Goal: Check status: Check status

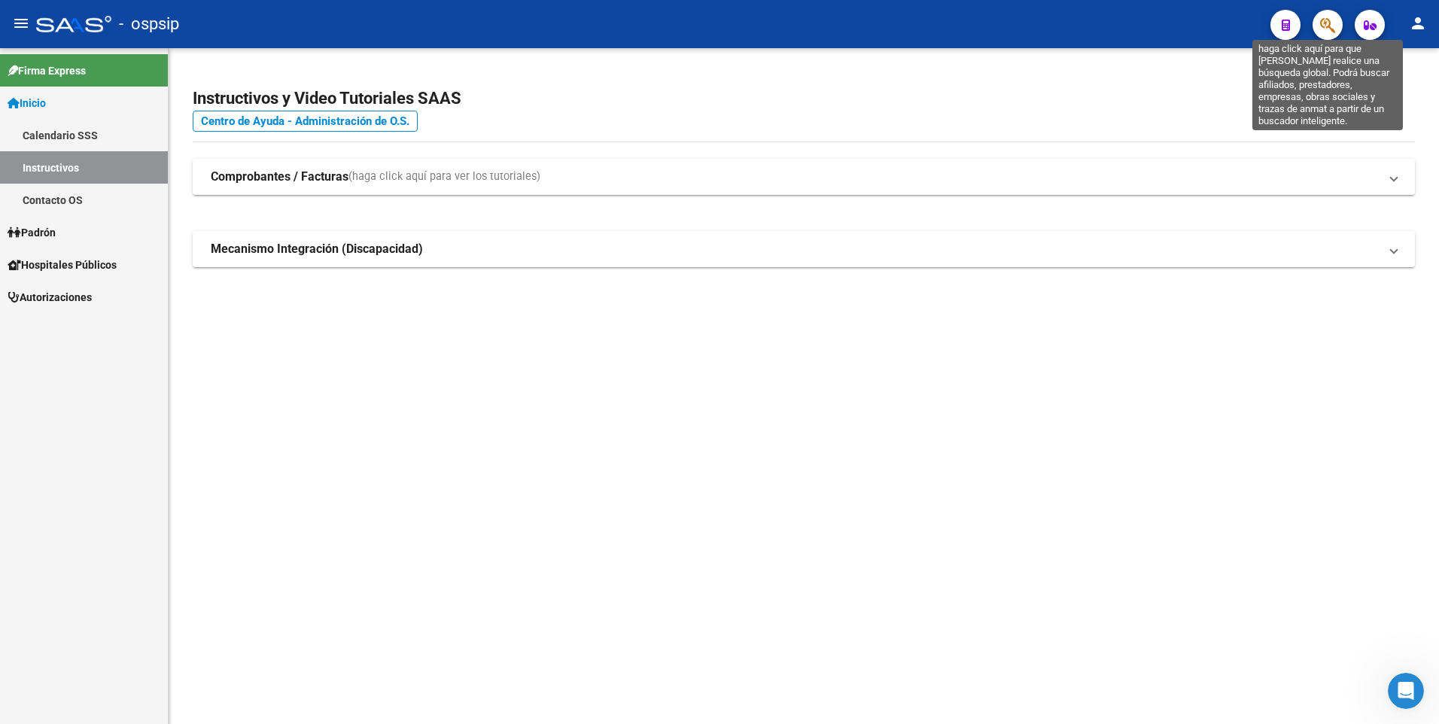
click at [1324, 29] on icon "button" at bounding box center [1327, 25] width 15 height 17
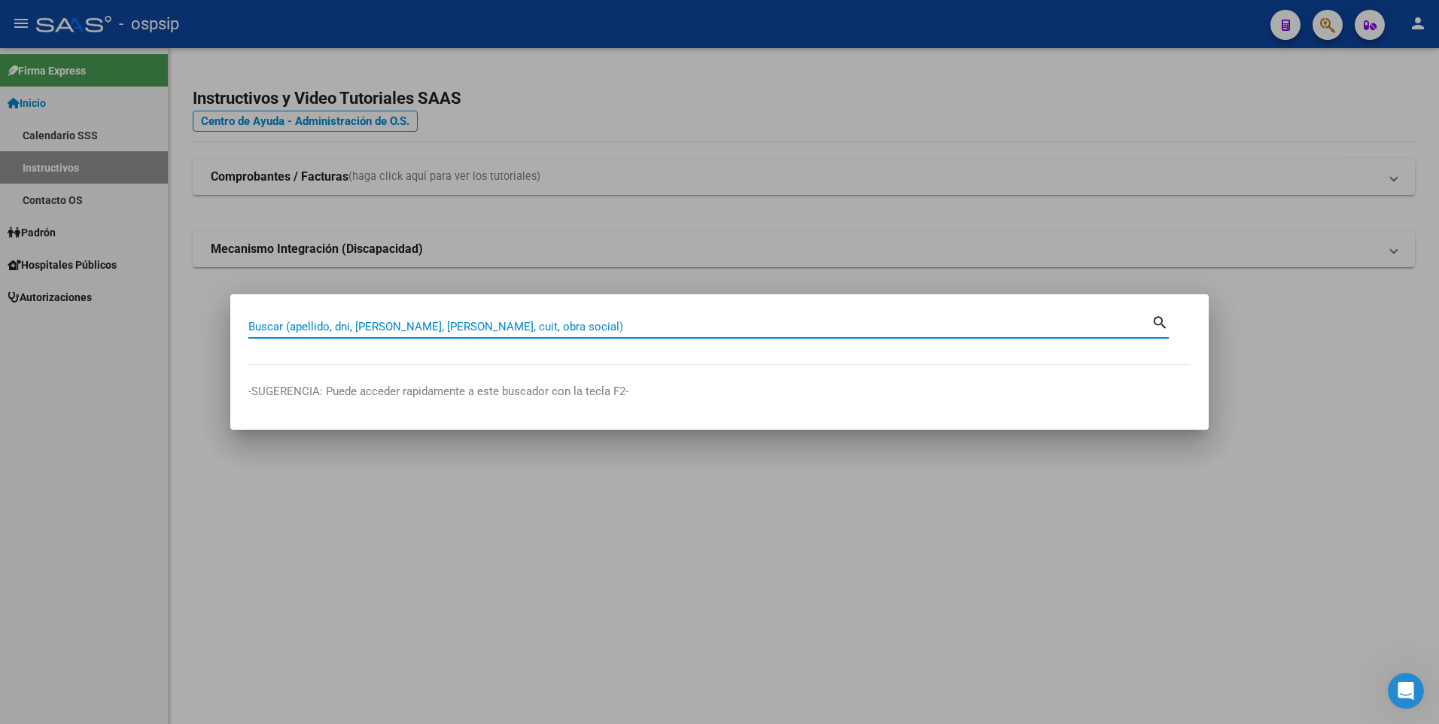
click at [480, 328] on input "Buscar (apellido, dni, [PERSON_NAME], [PERSON_NAME], cuit, obra social)" at bounding box center [699, 327] width 903 height 14
paste input "41593616"
type input "41593616"
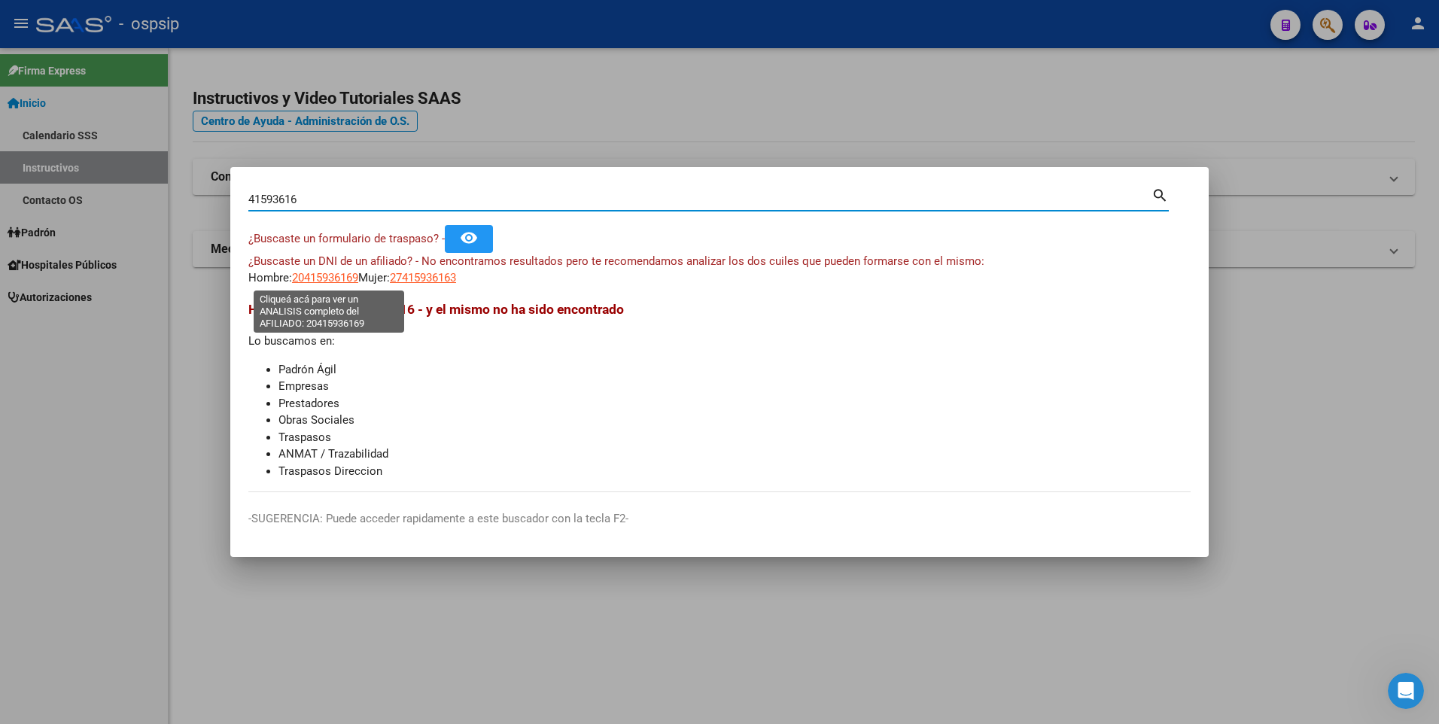
click at [333, 279] on span "20415936169" at bounding box center [325, 278] width 66 height 14
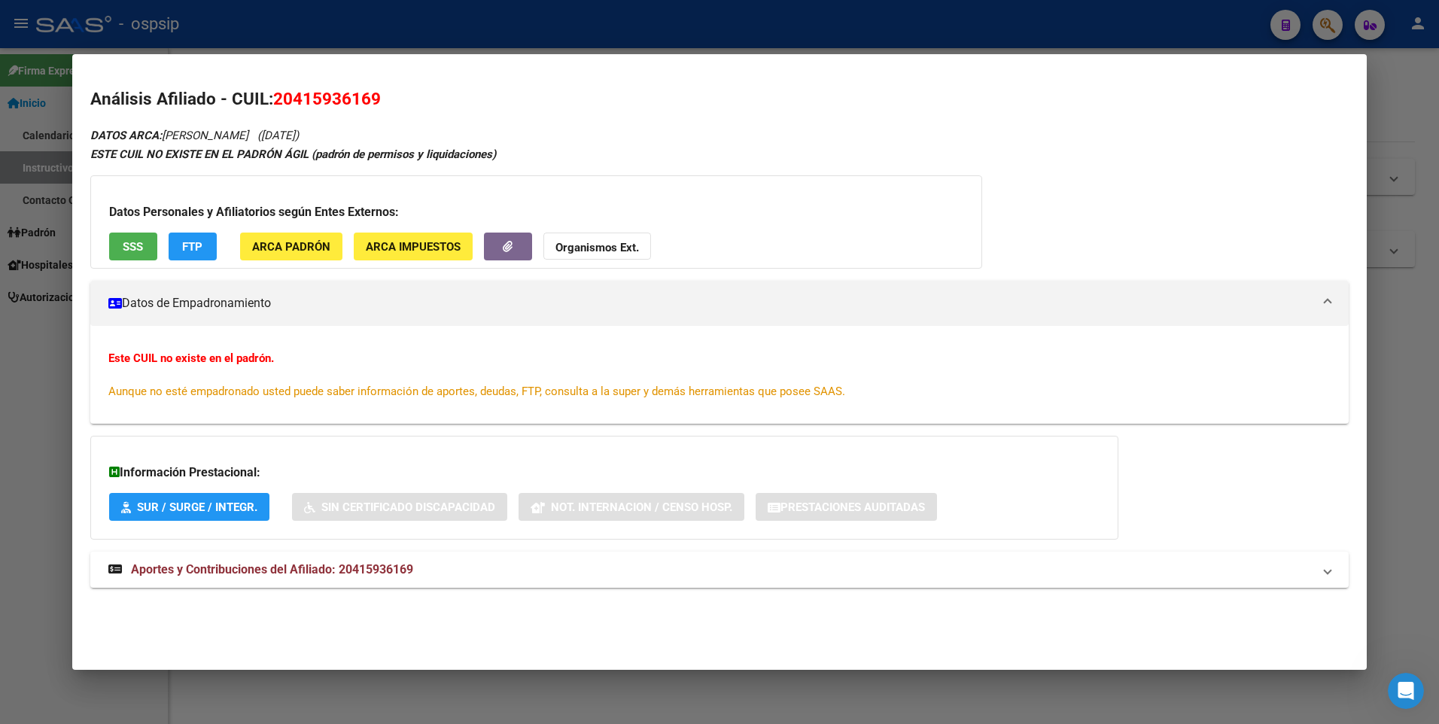
click at [139, 244] on span "SSS" at bounding box center [133, 247] width 20 height 14
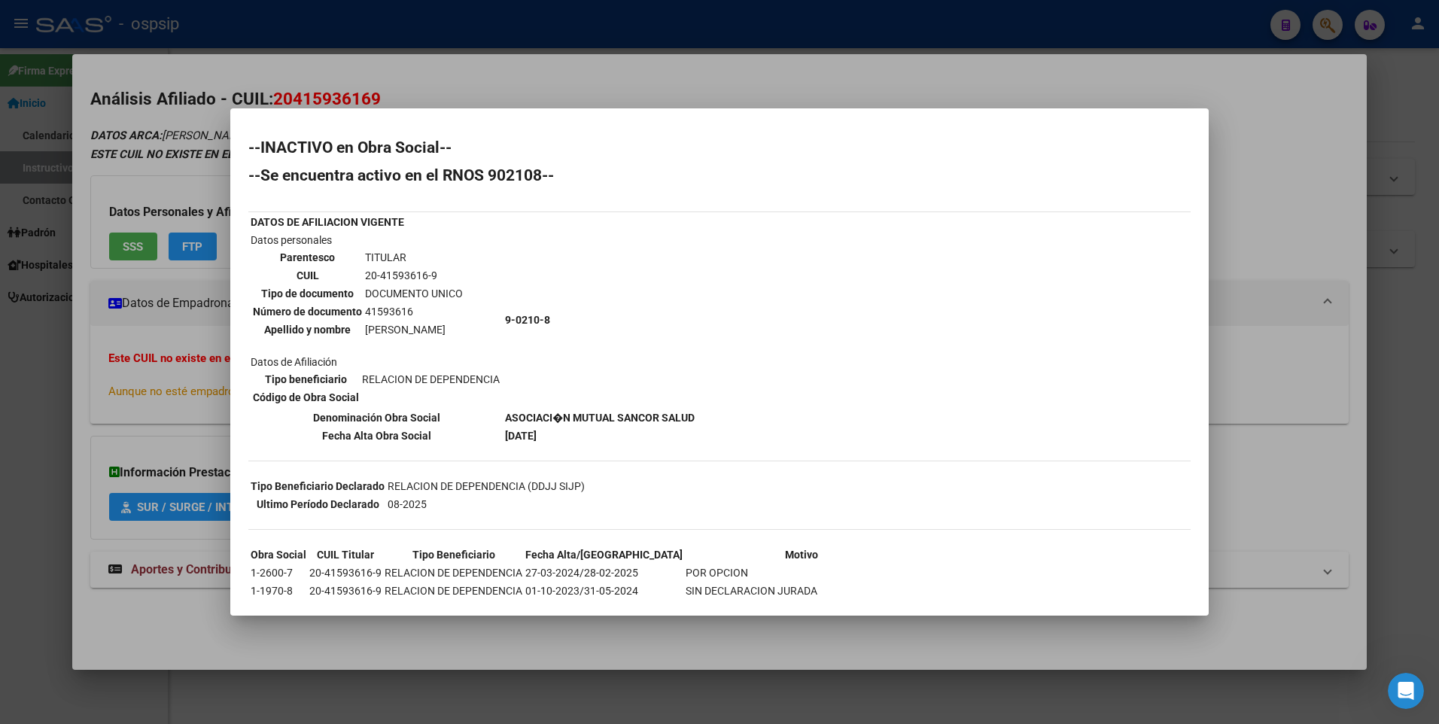
scroll to position [88, 0]
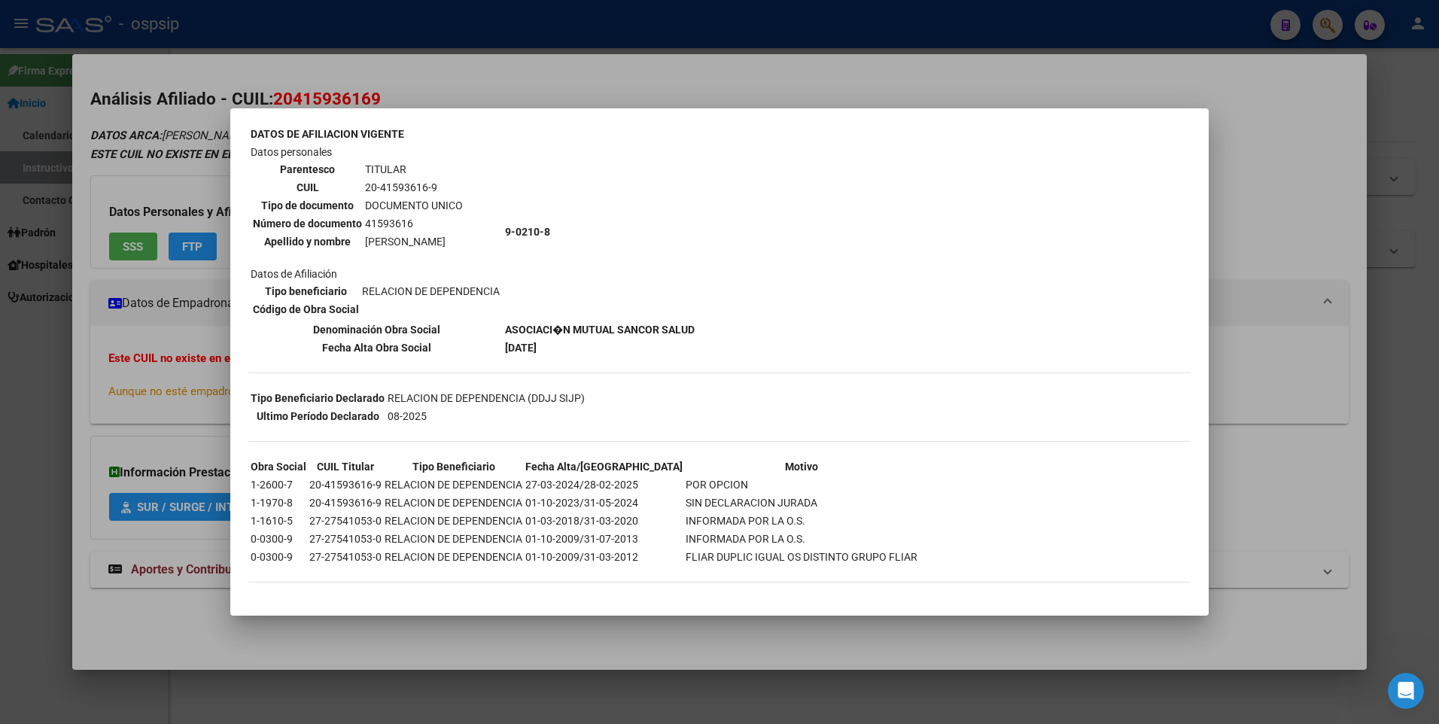
click at [164, 360] on div at bounding box center [719, 362] width 1439 height 724
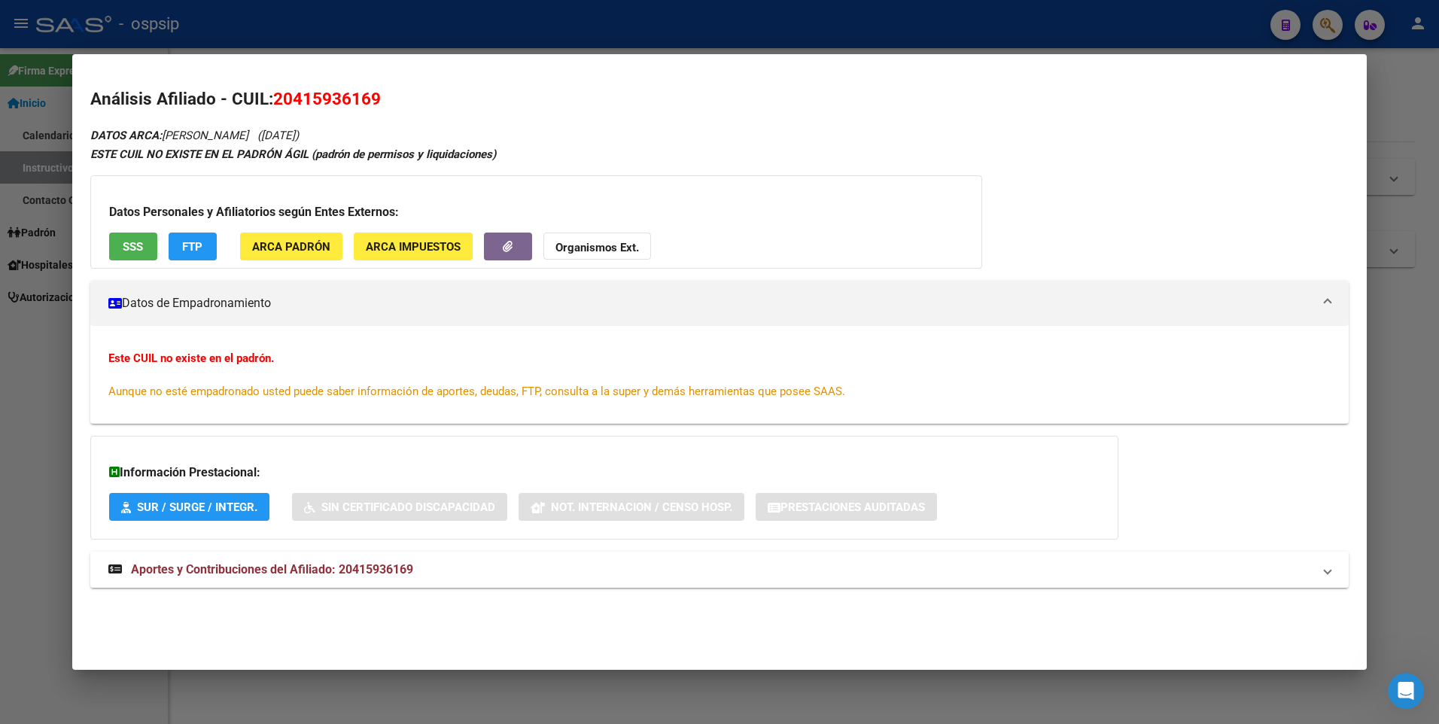
click at [311, 563] on span "Aportes y Contribuciones del Afiliado: 20415936169" at bounding box center [272, 569] width 282 height 14
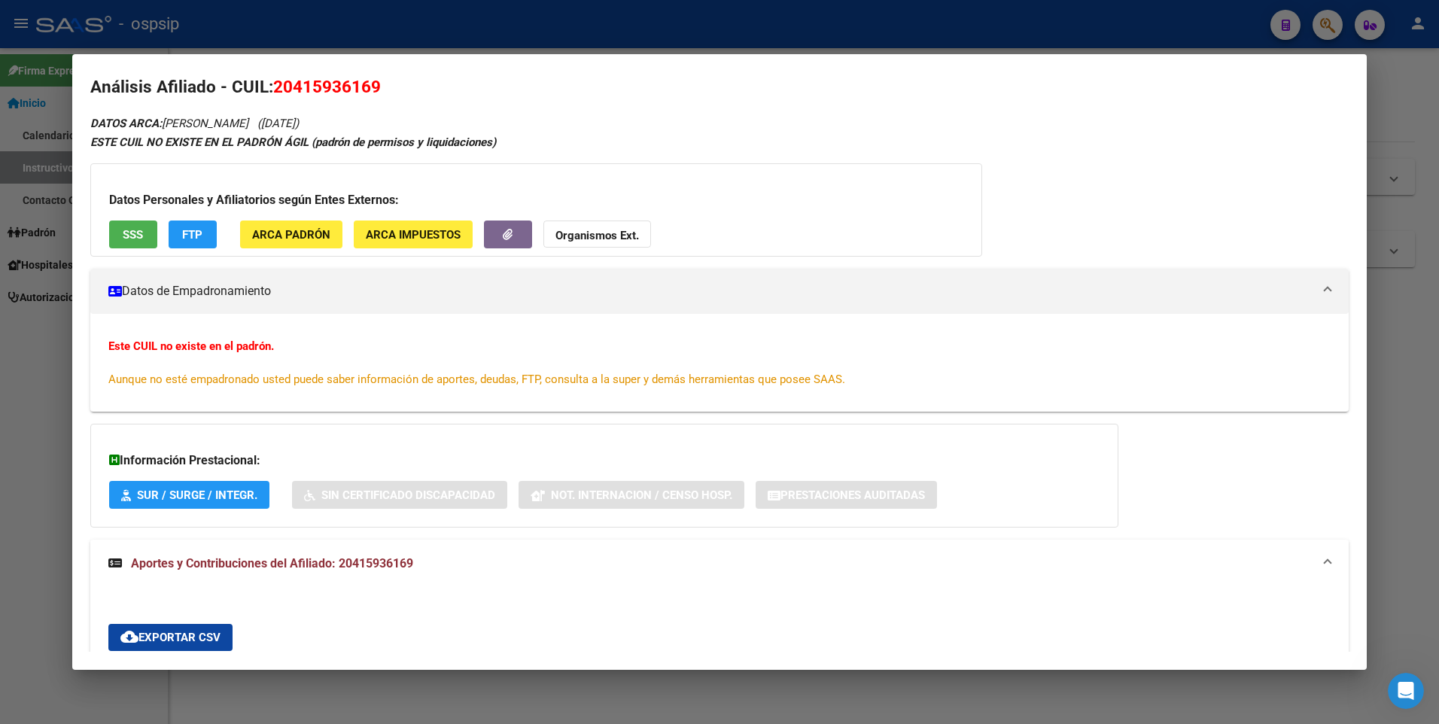
scroll to position [0, 0]
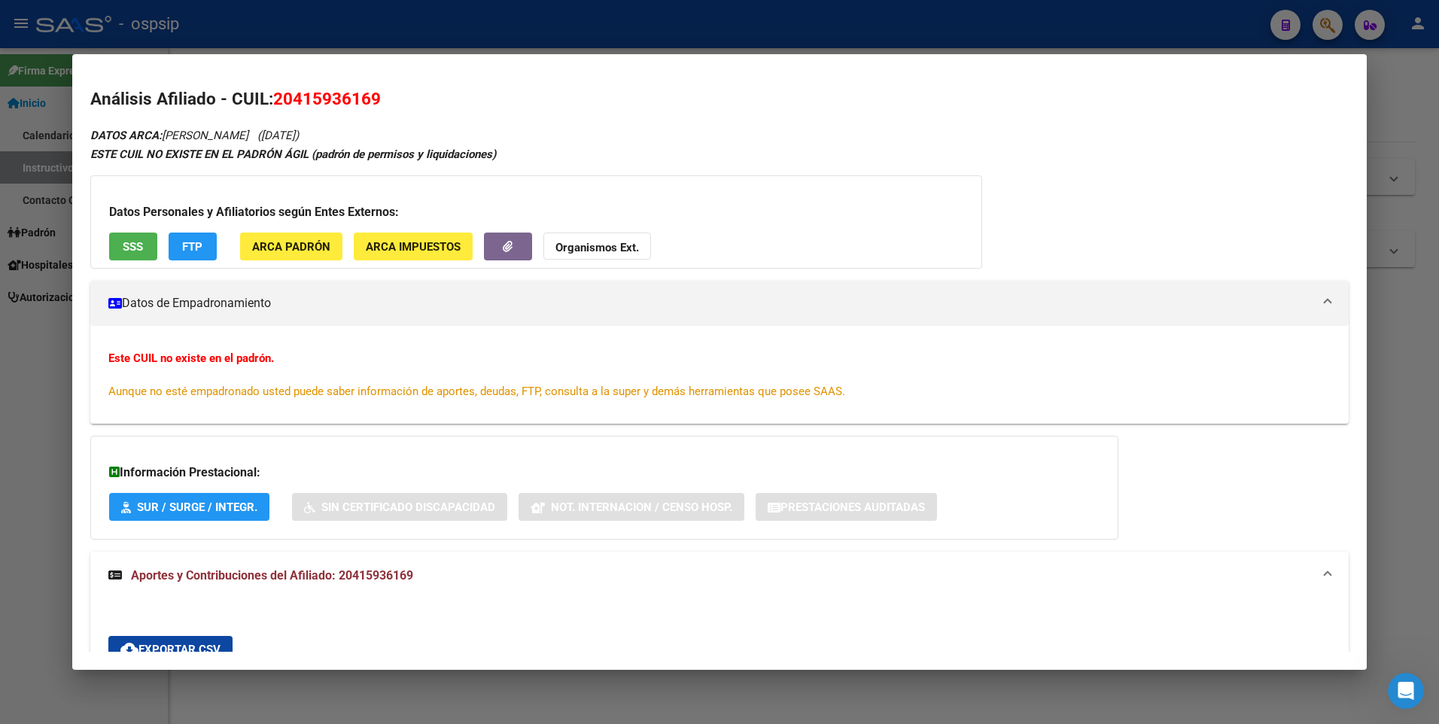
click at [403, 39] on div at bounding box center [719, 362] width 1439 height 724
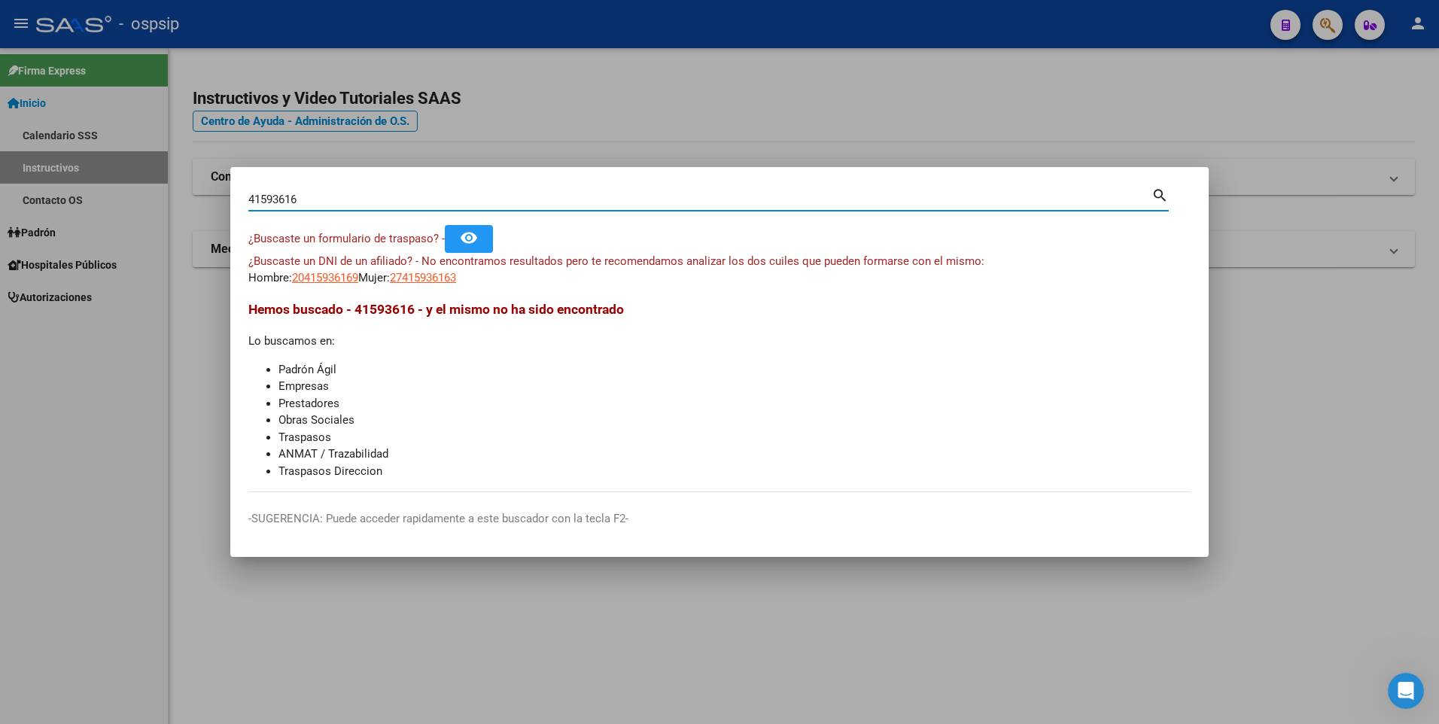
drag, startPoint x: 357, startPoint y: 200, endPoint x: 196, endPoint y: 199, distance: 161.8
click at [196, 199] on div "41593616 Buscar (apellido, dni, cuil, nro traspaso, cuit, obra social) search ¿…" at bounding box center [719, 362] width 1439 height 724
click at [329, 272] on span "20415936169" at bounding box center [325, 278] width 66 height 14
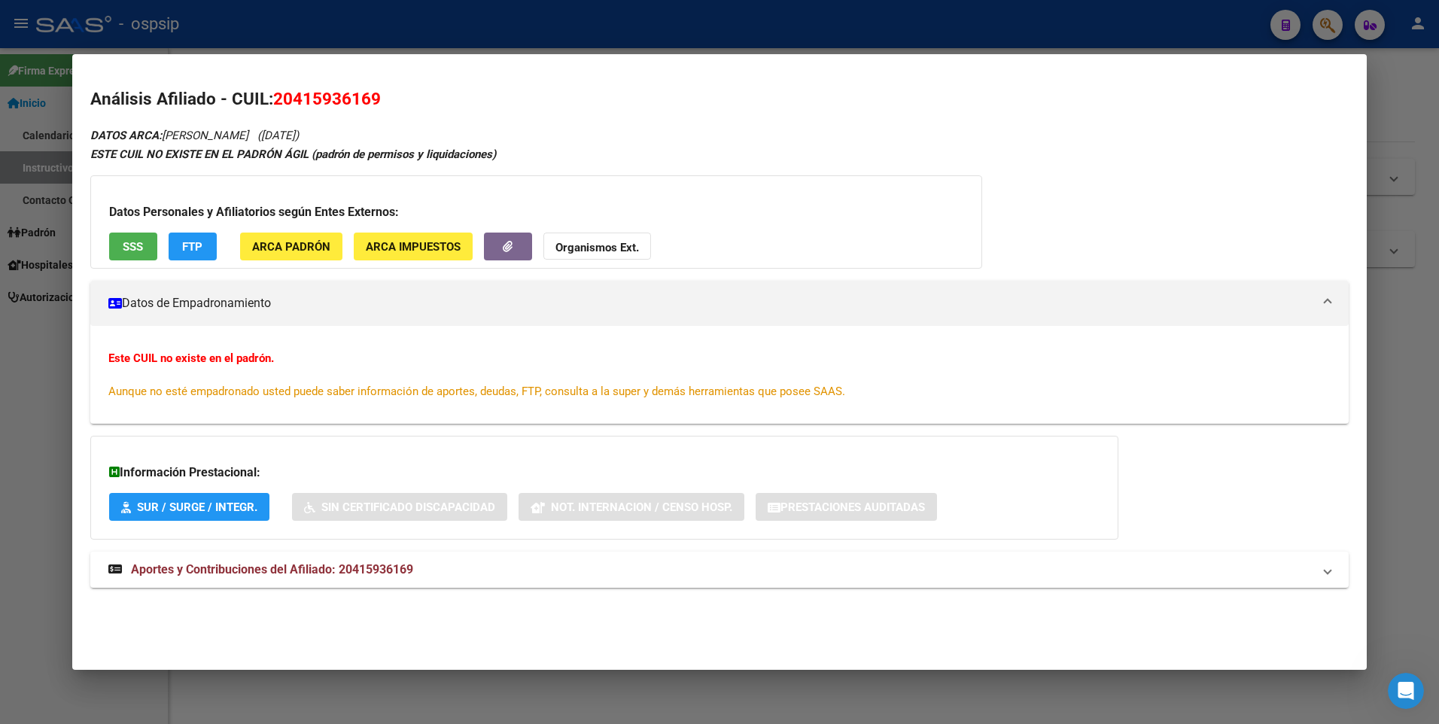
click at [146, 235] on button "SSS" at bounding box center [133, 246] width 48 height 28
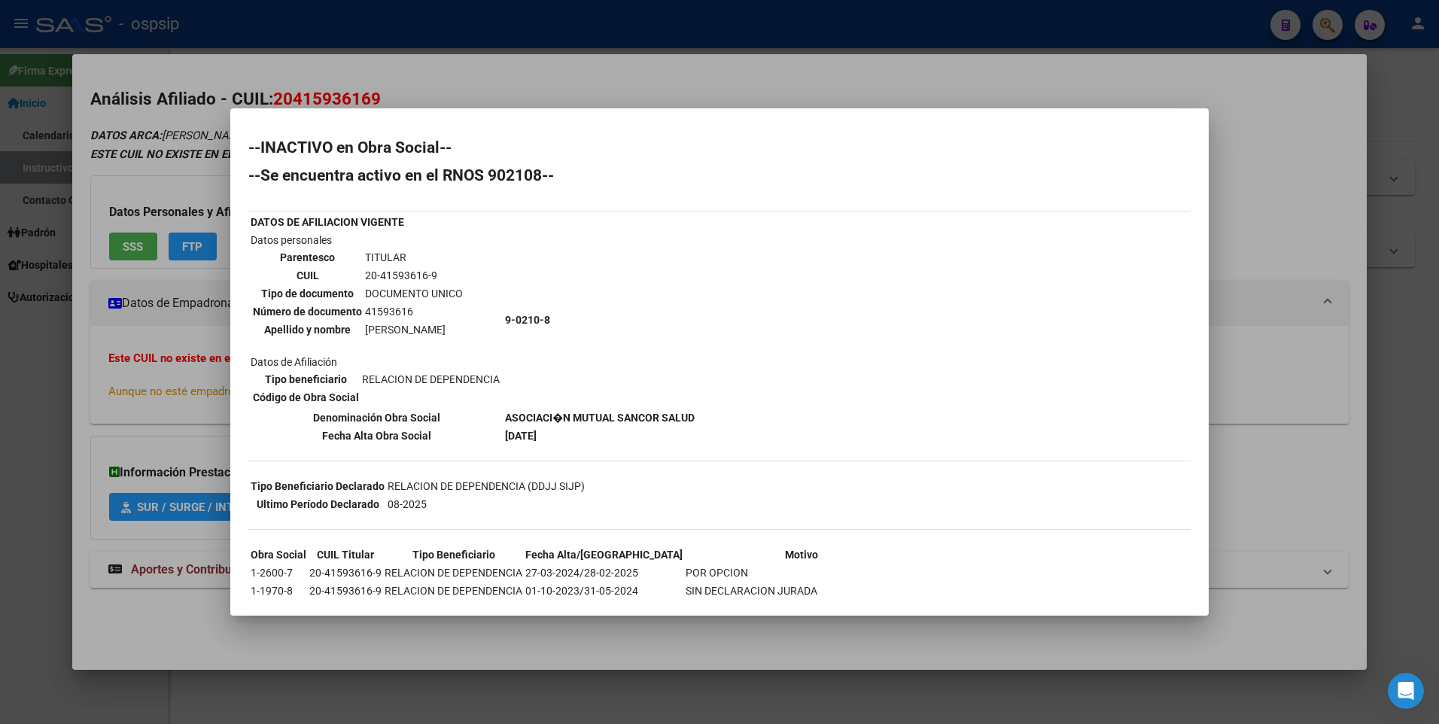
click at [438, 55] on div at bounding box center [719, 362] width 1439 height 724
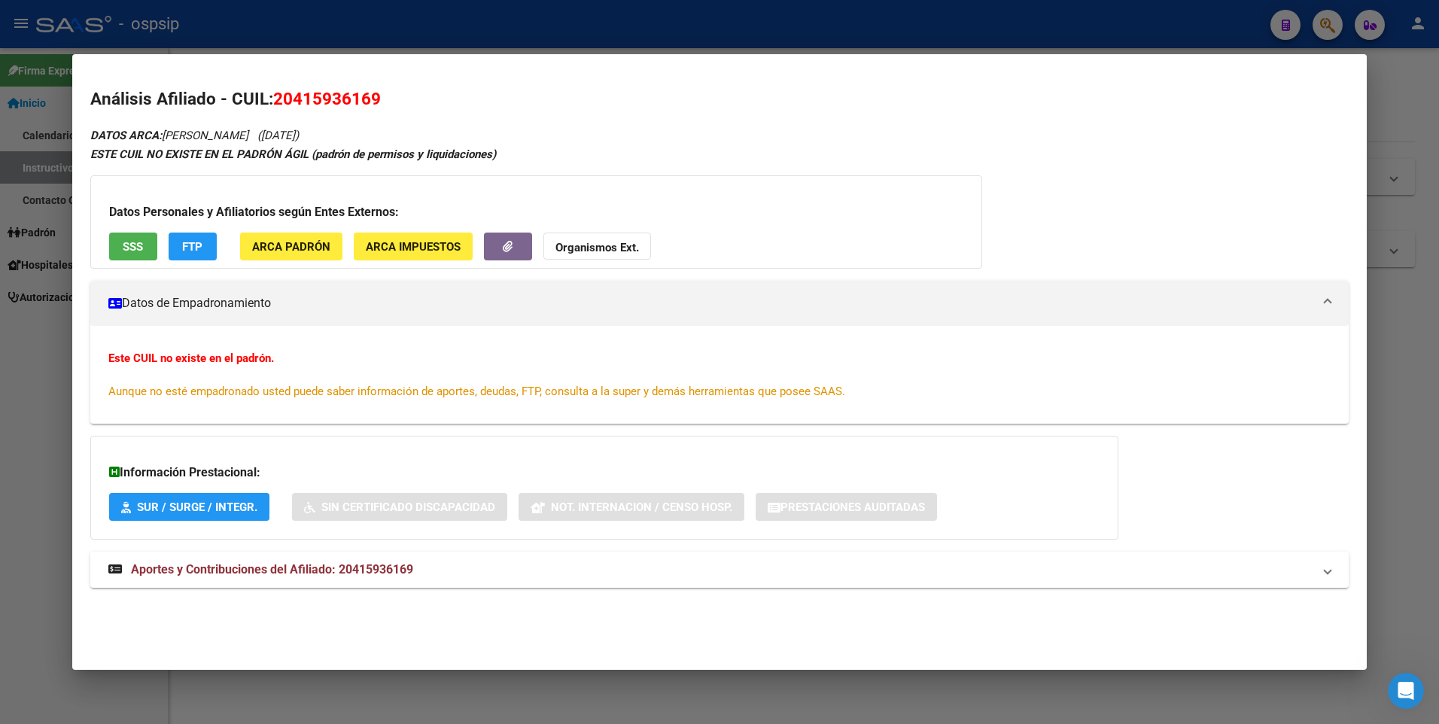
click at [421, 16] on div at bounding box center [719, 362] width 1439 height 724
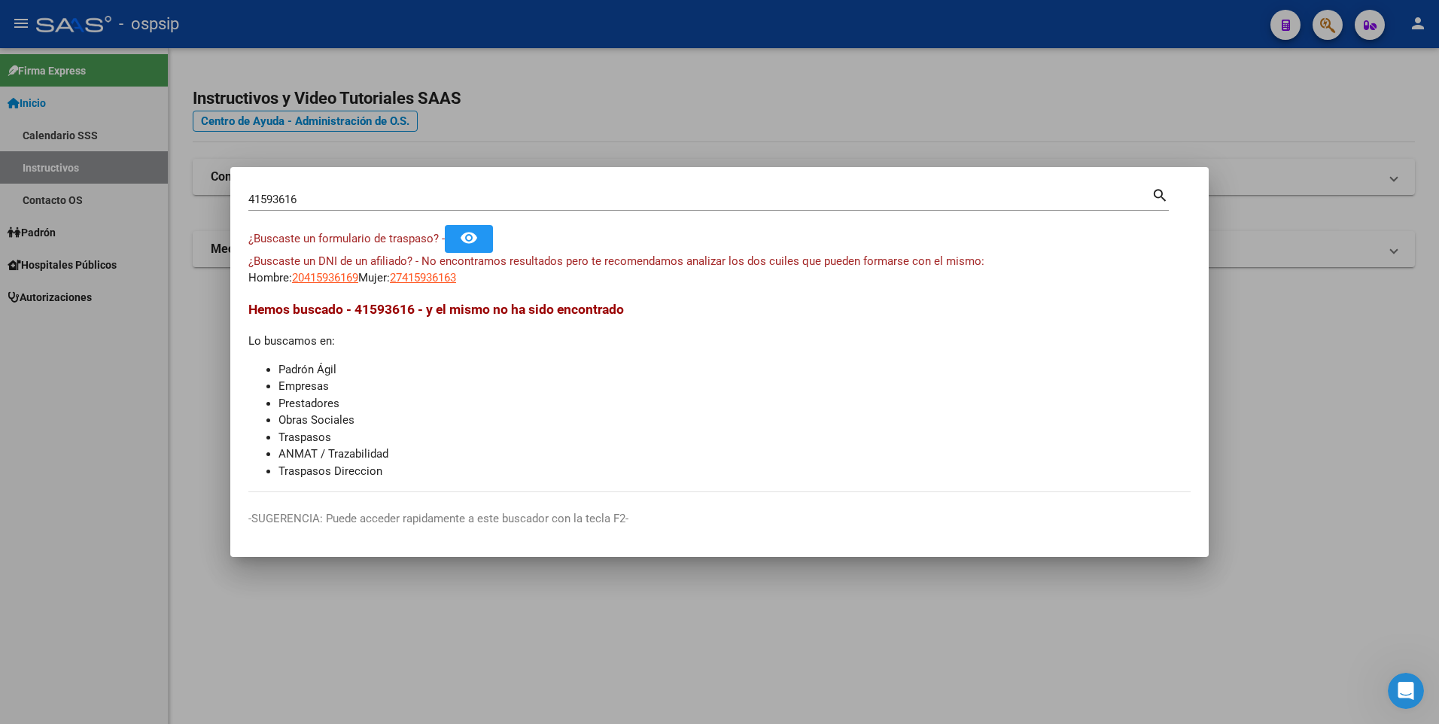
click at [493, 199] on input "41593616" at bounding box center [699, 200] width 903 height 14
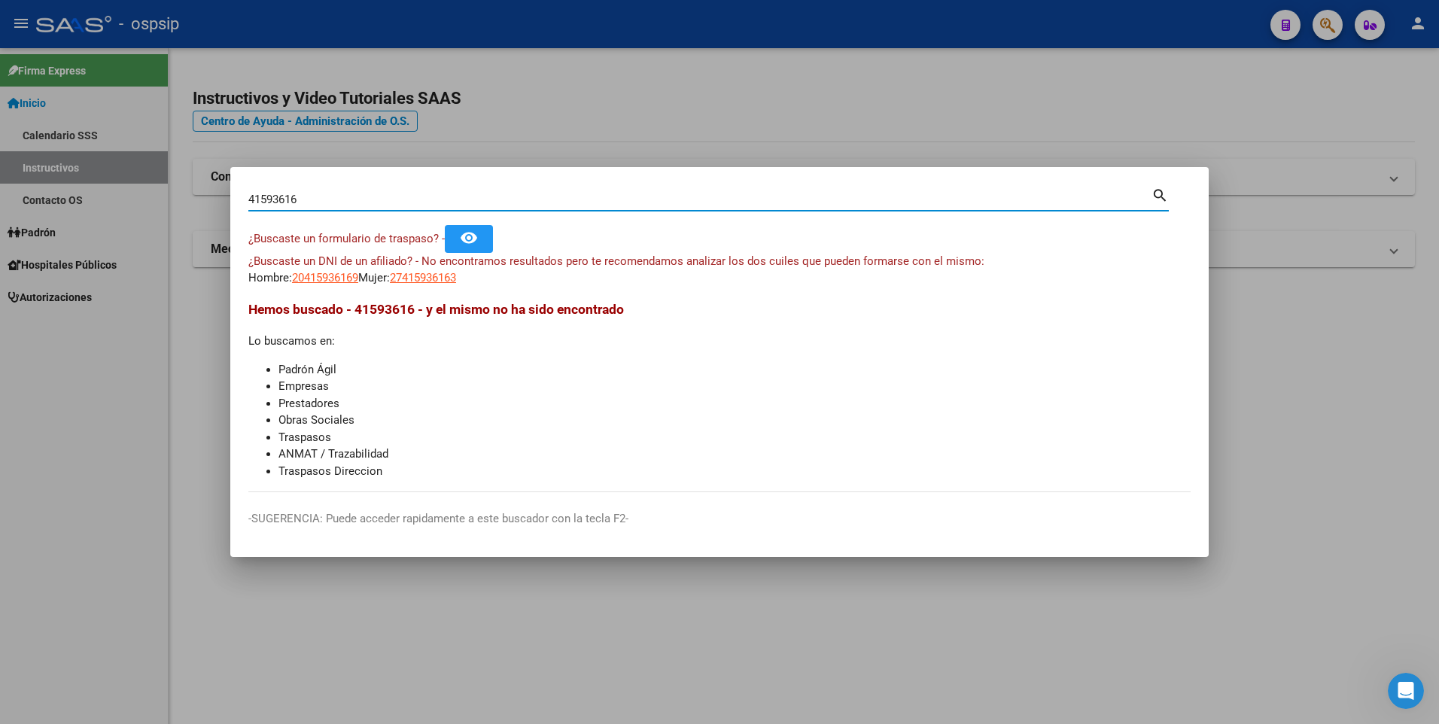
click at [493, 199] on input "41593616" at bounding box center [699, 200] width 903 height 14
paste input "42204022"
type input "42204022"
click at [343, 272] on span "20422040227" at bounding box center [325, 278] width 66 height 14
type textarea "20422040227"
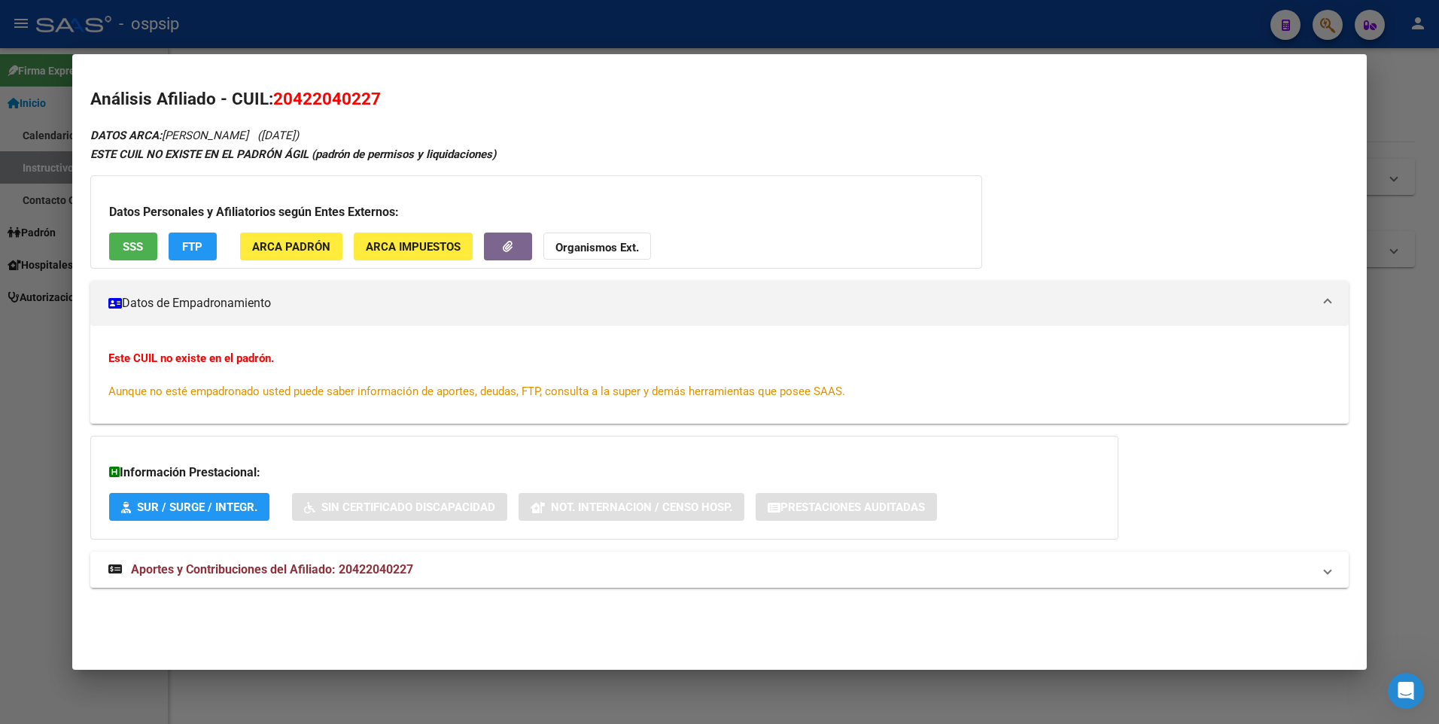
click at [260, 551] on div "DATOS ARCA: [PERSON_NAME] ([DATE]) ESTE CUIL NO EXISTE EN EL PADRÓN ÁGIL (padró…" at bounding box center [719, 365] width 1259 height 479
click at [267, 562] on span "Aportes y Contribuciones del Afiliado: 20422040227" at bounding box center [272, 569] width 282 height 14
click at [144, 242] on button "SSS" at bounding box center [133, 246] width 48 height 28
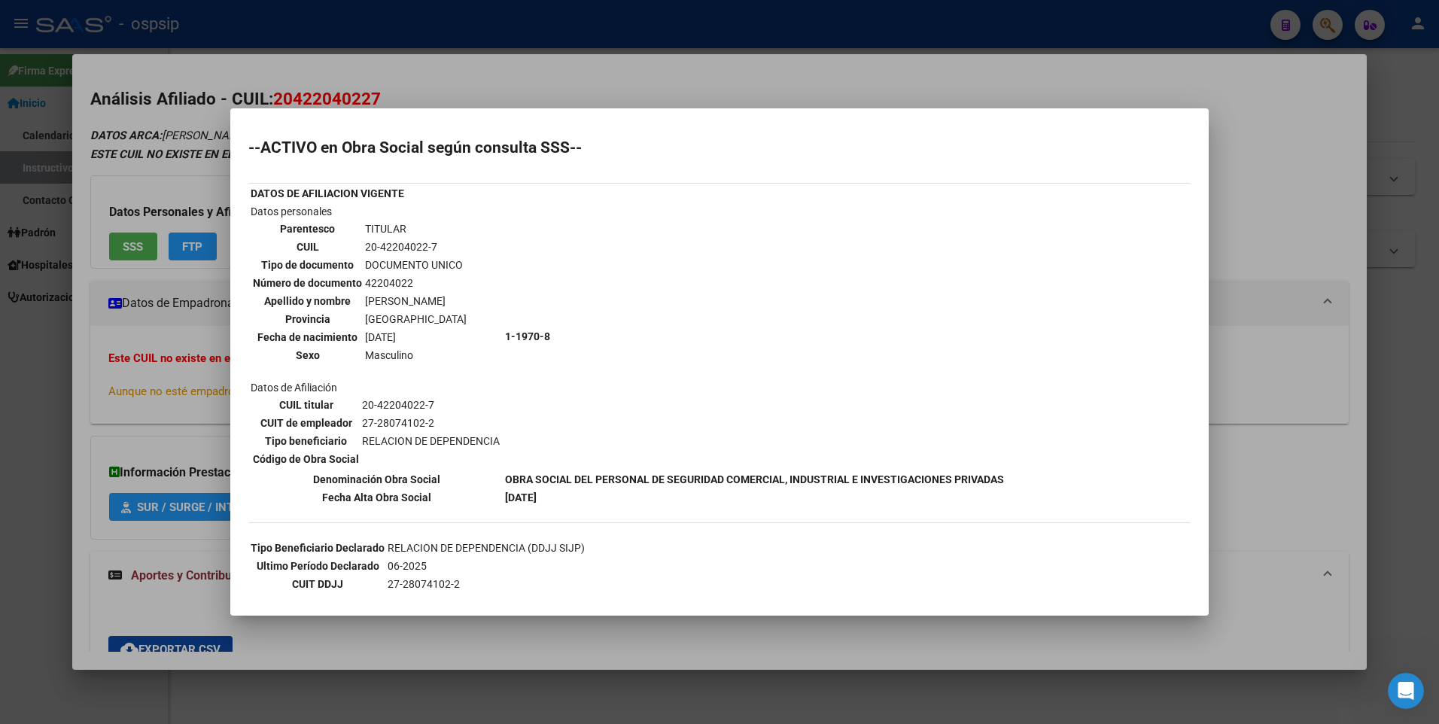
click at [141, 270] on div at bounding box center [719, 362] width 1439 height 724
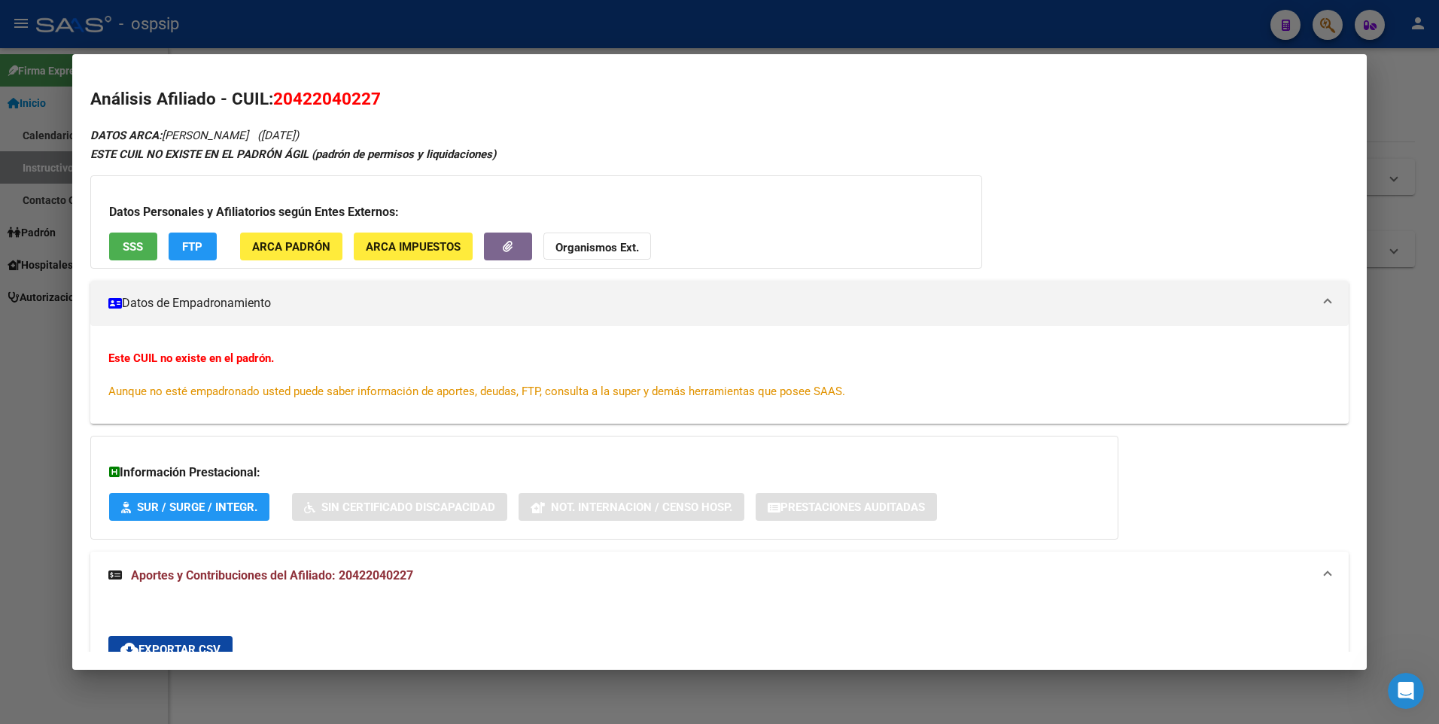
click at [138, 244] on span "SSS" at bounding box center [133, 247] width 20 height 14
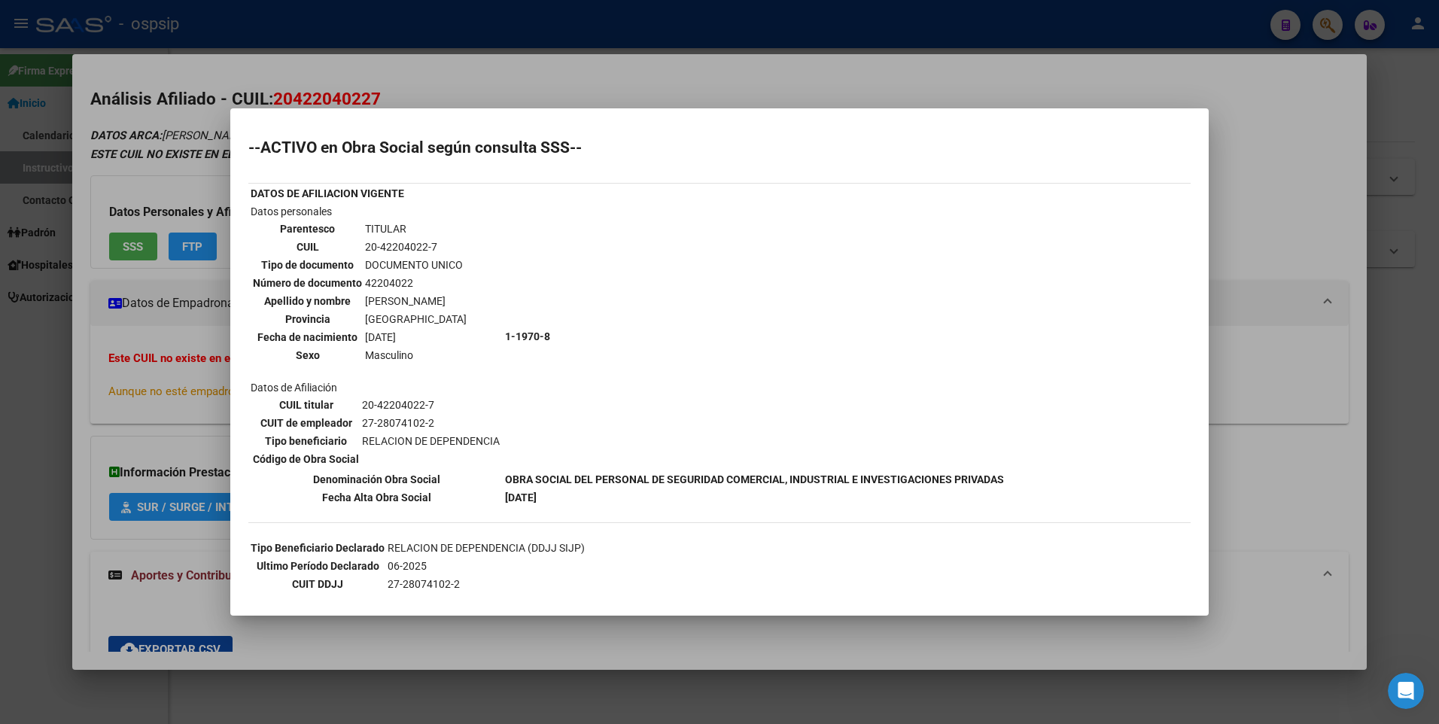
scroll to position [150, 0]
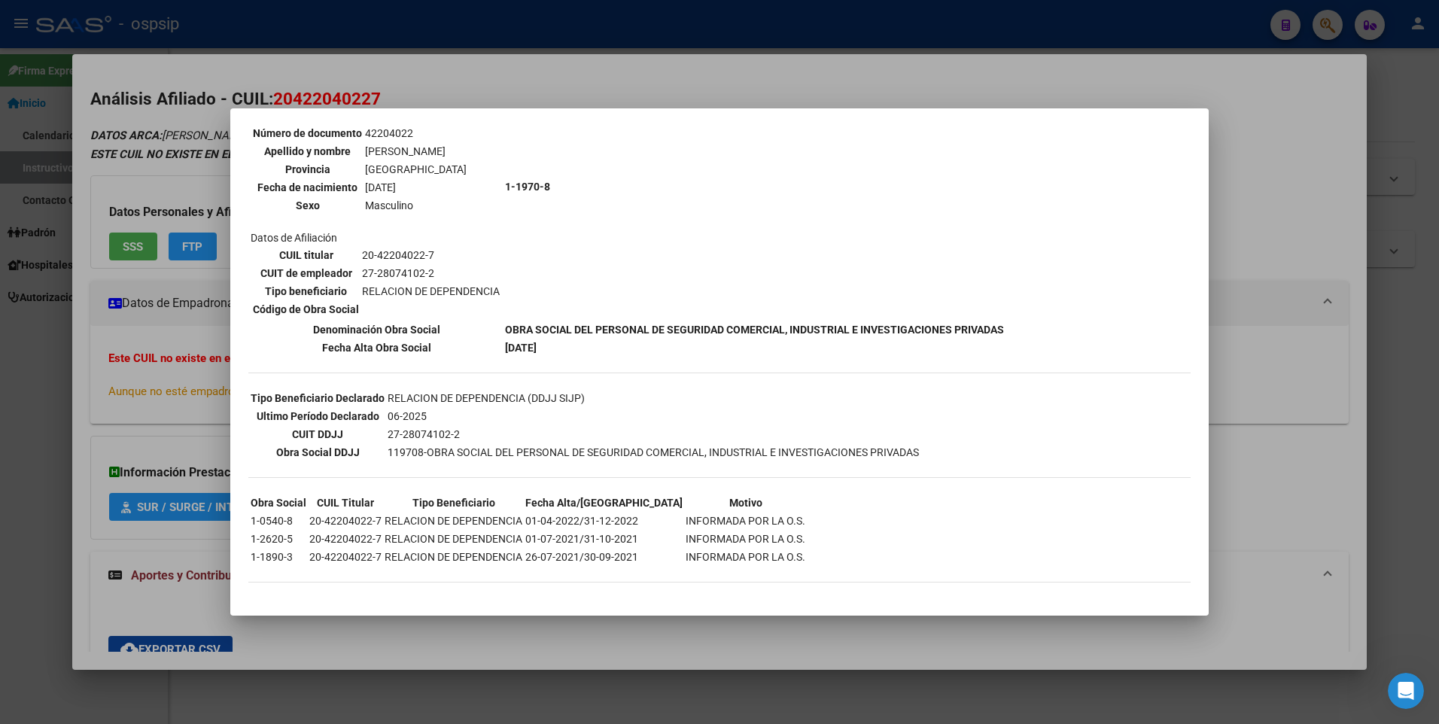
click at [197, 388] on div at bounding box center [719, 362] width 1439 height 724
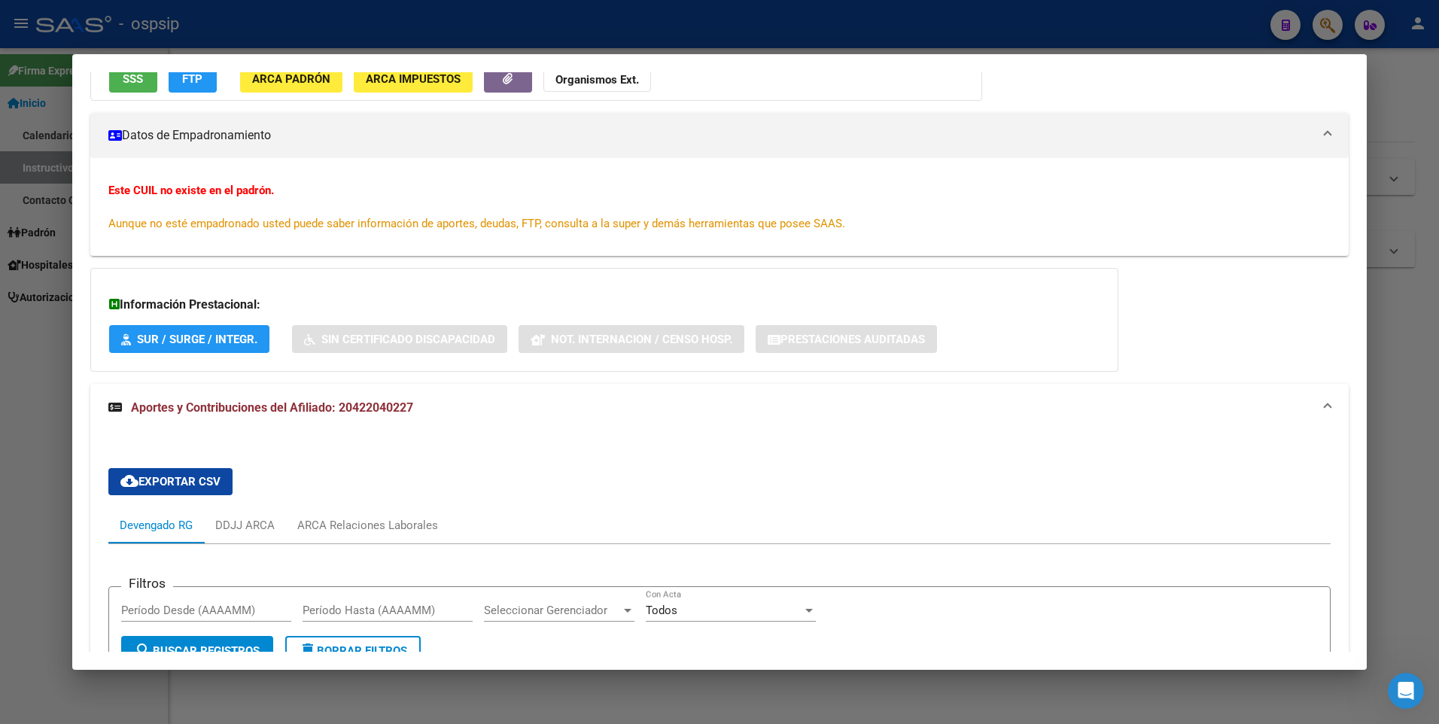
scroll to position [0, 0]
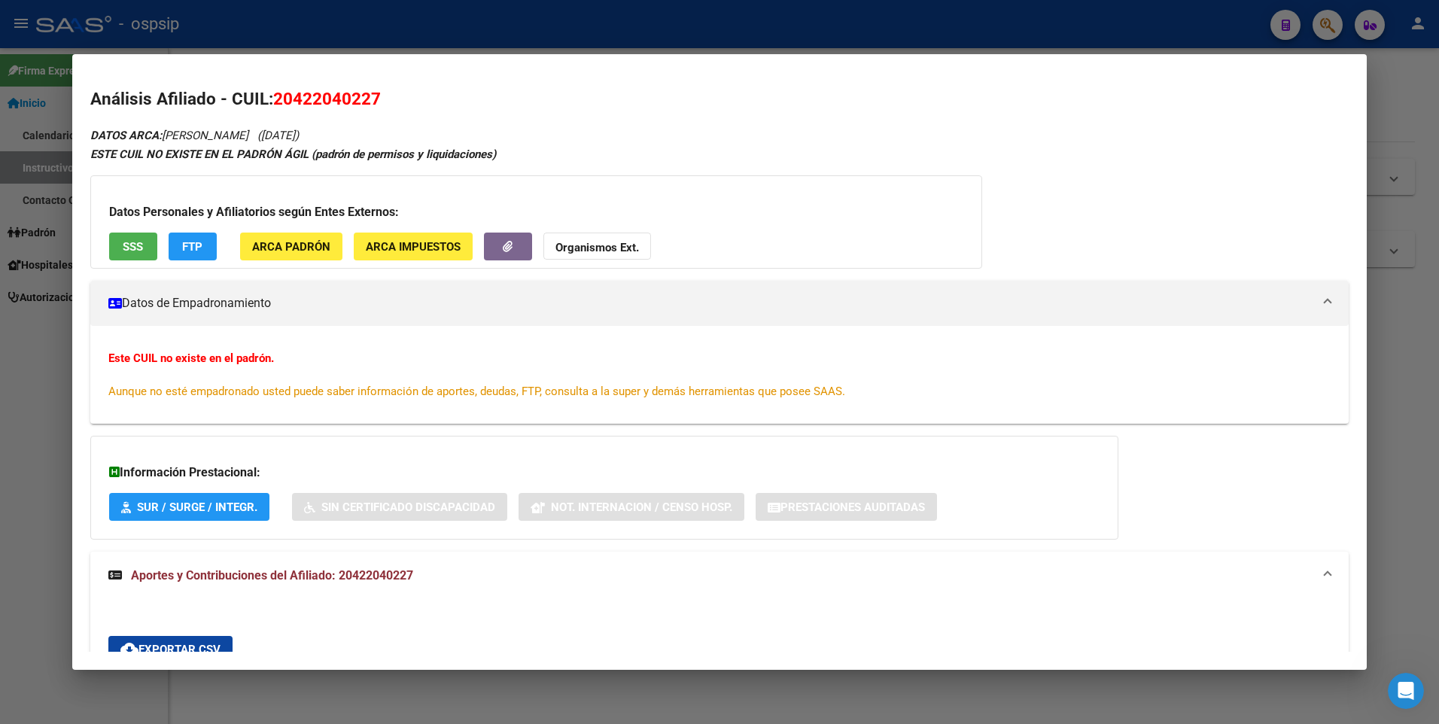
drag, startPoint x: 33, startPoint y: 245, endPoint x: 35, endPoint y: 214, distance: 30.9
click at [32, 245] on div at bounding box center [719, 362] width 1439 height 724
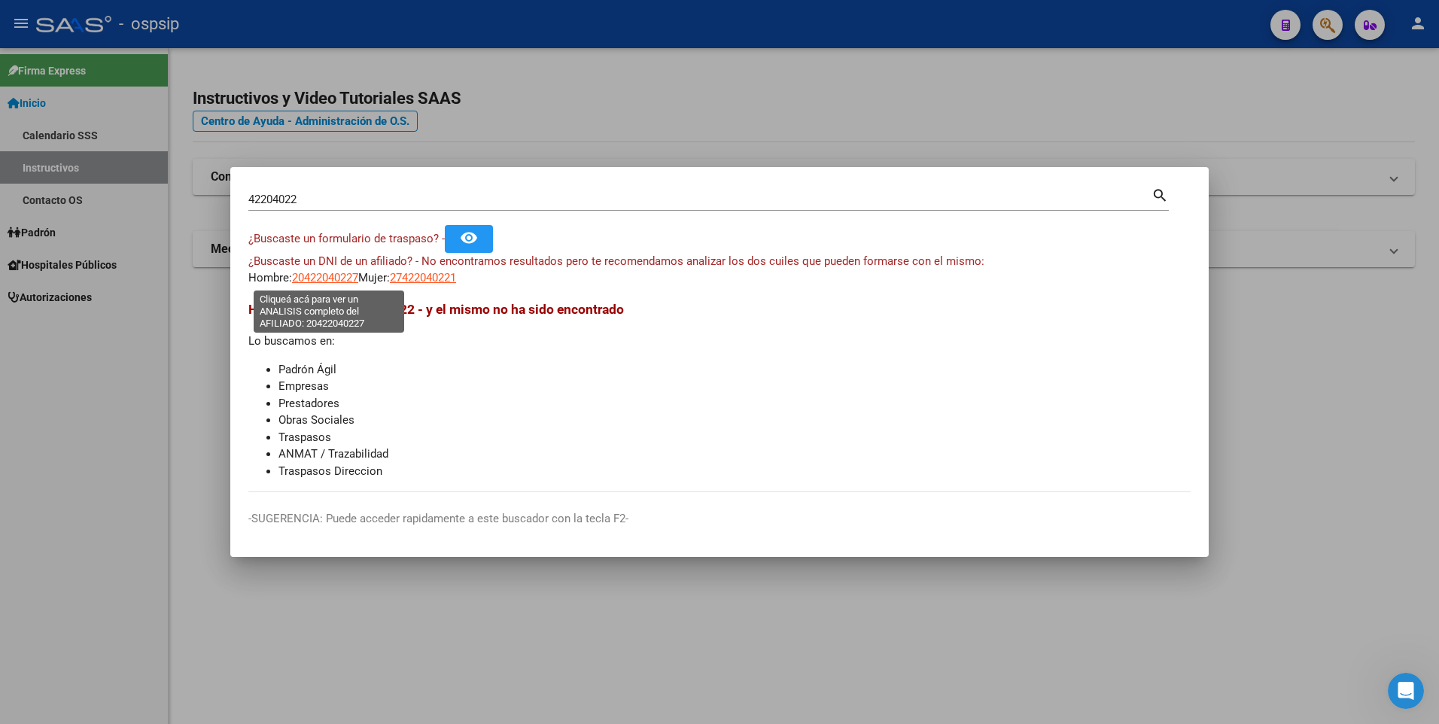
click at [346, 280] on span "20422040227" at bounding box center [325, 278] width 66 height 14
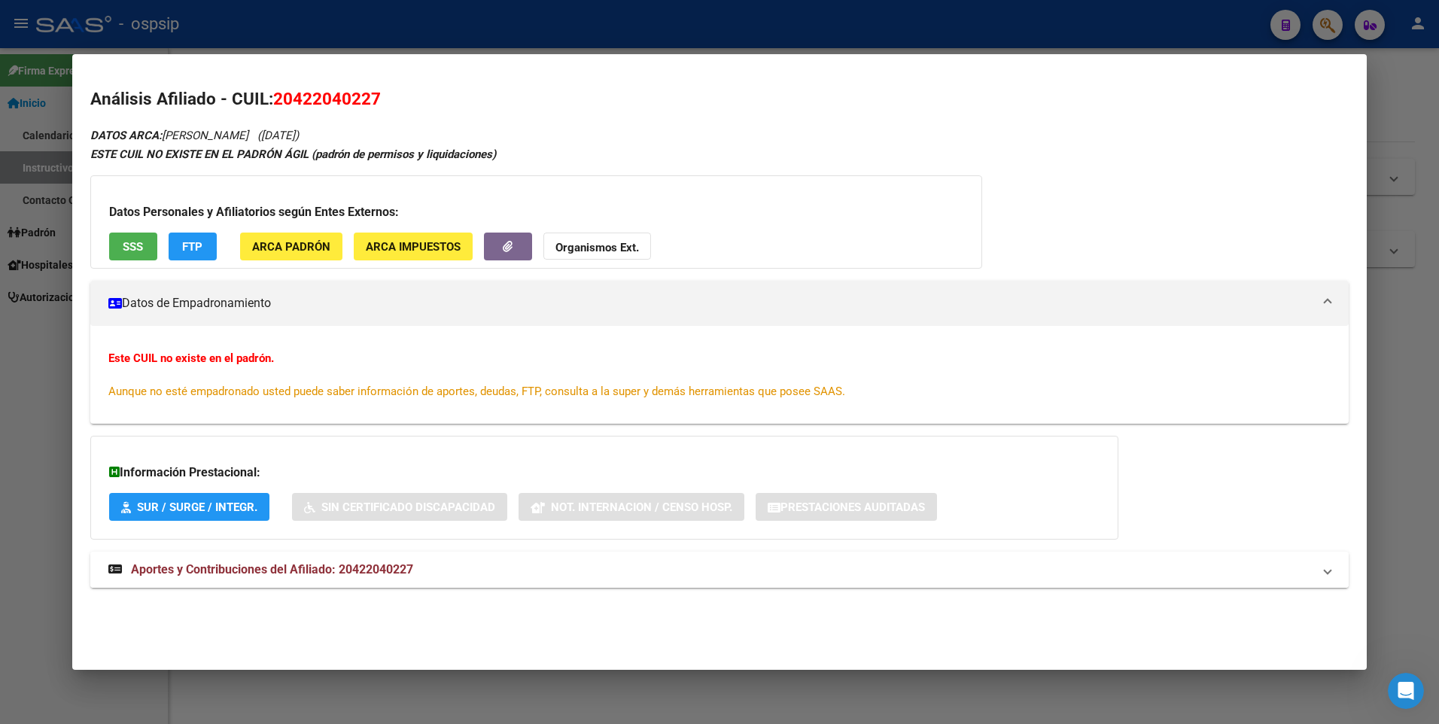
click at [327, 558] on mat-expansion-panel-header "Aportes y Contribuciones del Afiliado: 20422040227" at bounding box center [719, 570] width 1259 height 36
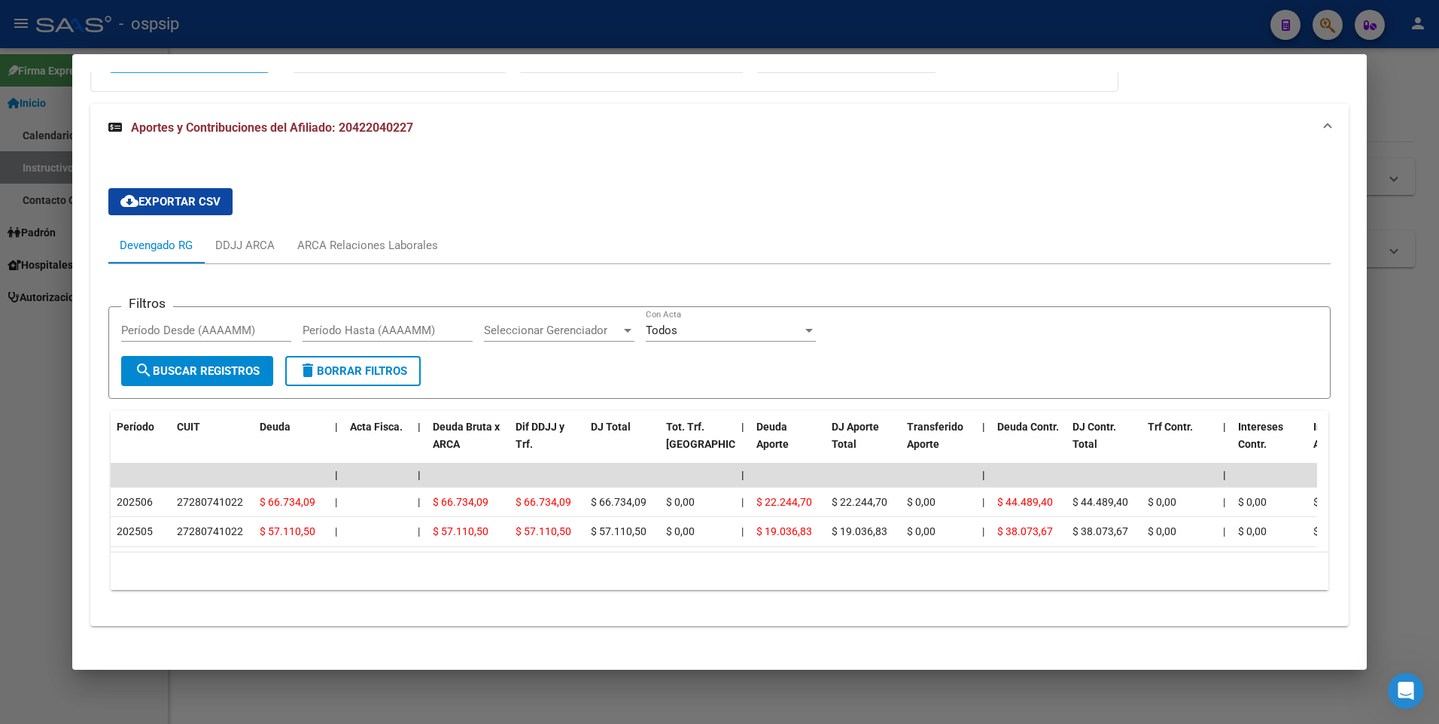
scroll to position [469, 0]
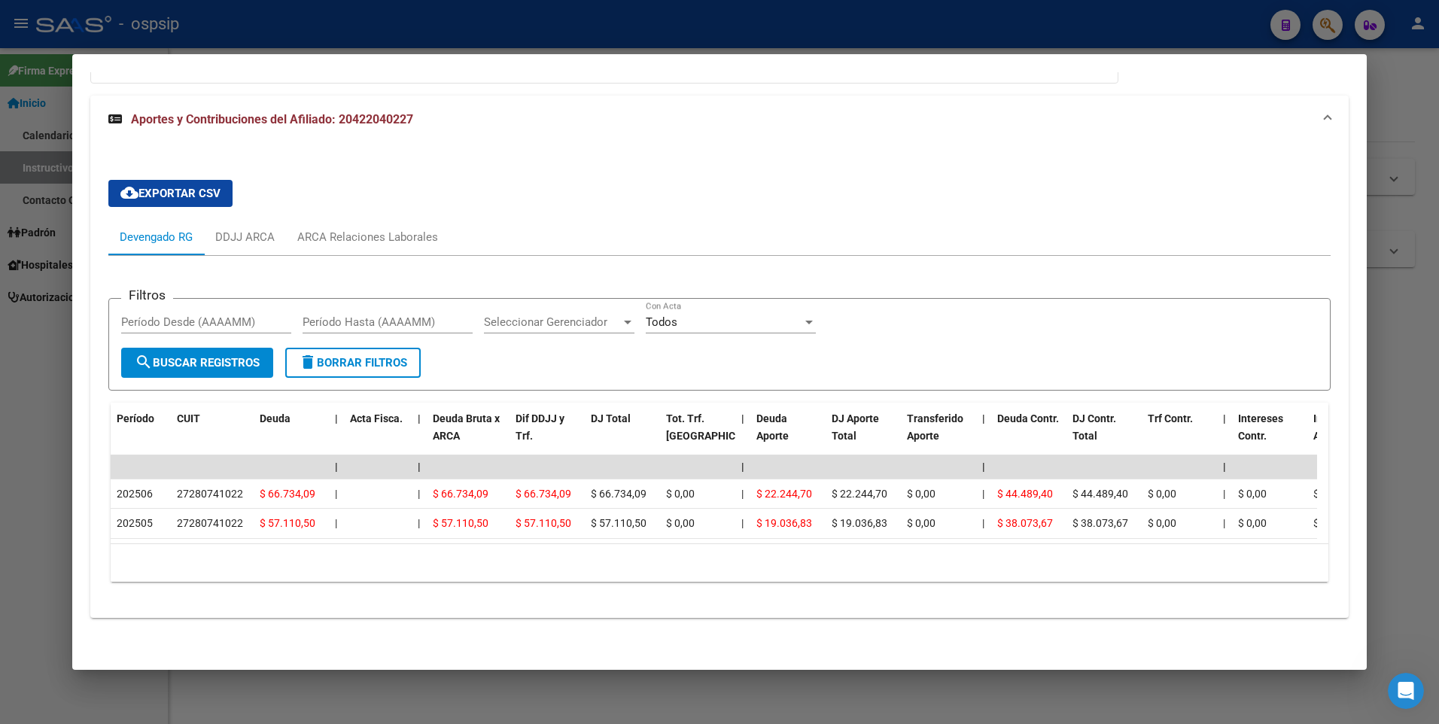
drag, startPoint x: 301, startPoint y: 529, endPoint x: 302, endPoint y: 549, distance: 20.3
click at [302, 549] on div "Período CUIT Deuda | Acta Fisca. | Deuda Bruta x ARCA Dif DDJJ y Trf. DJ Total …" at bounding box center [720, 492] width 1218 height 179
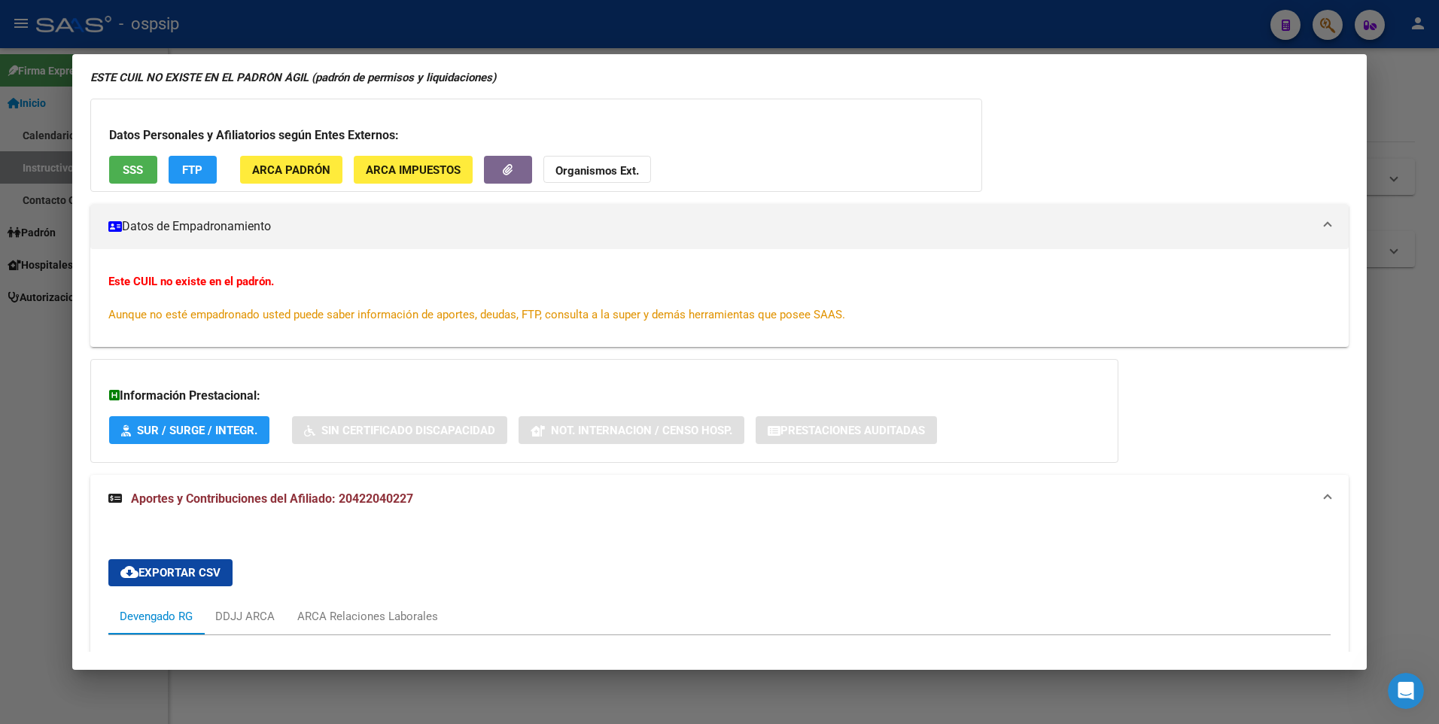
scroll to position [0, 0]
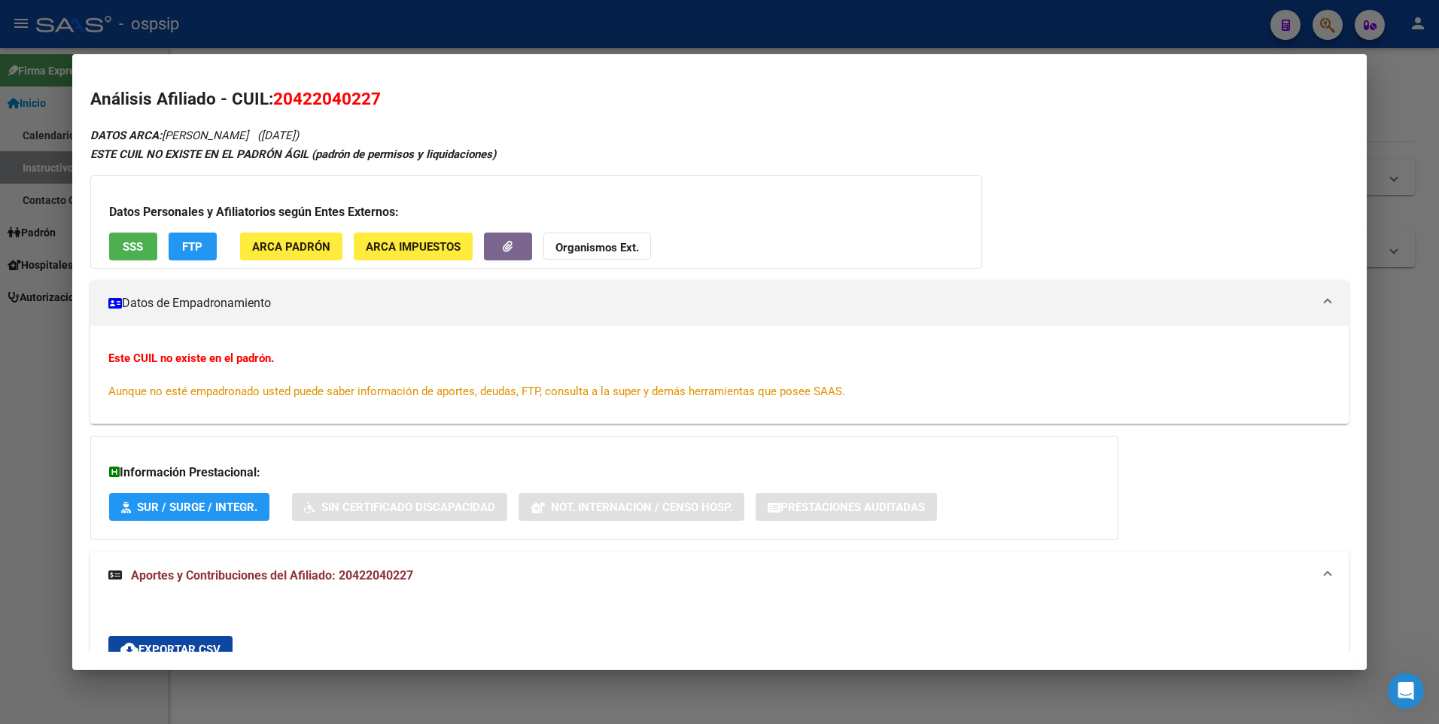
click at [135, 244] on span "SSS" at bounding box center [133, 247] width 20 height 14
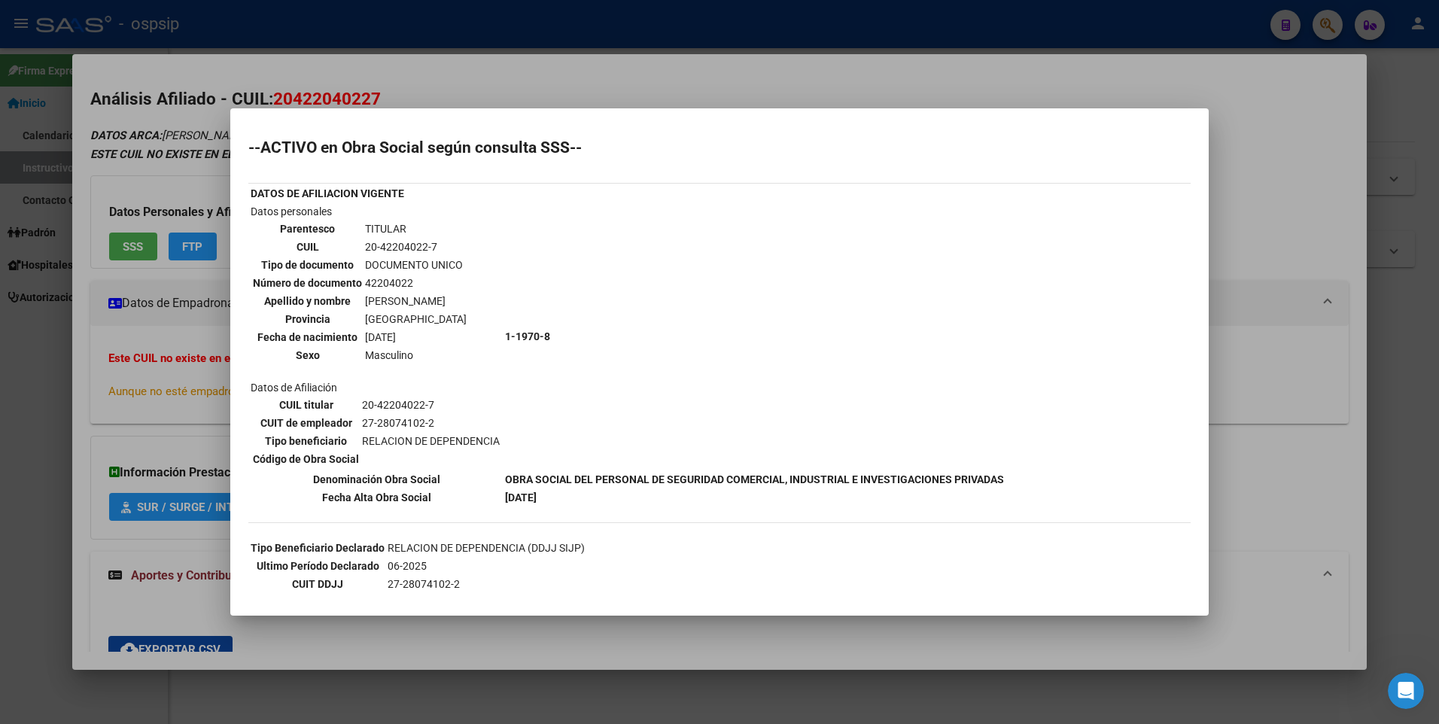
drag, startPoint x: 209, startPoint y: 392, endPoint x: 112, endPoint y: 373, distance: 98.9
click at [207, 390] on div at bounding box center [719, 362] width 1439 height 724
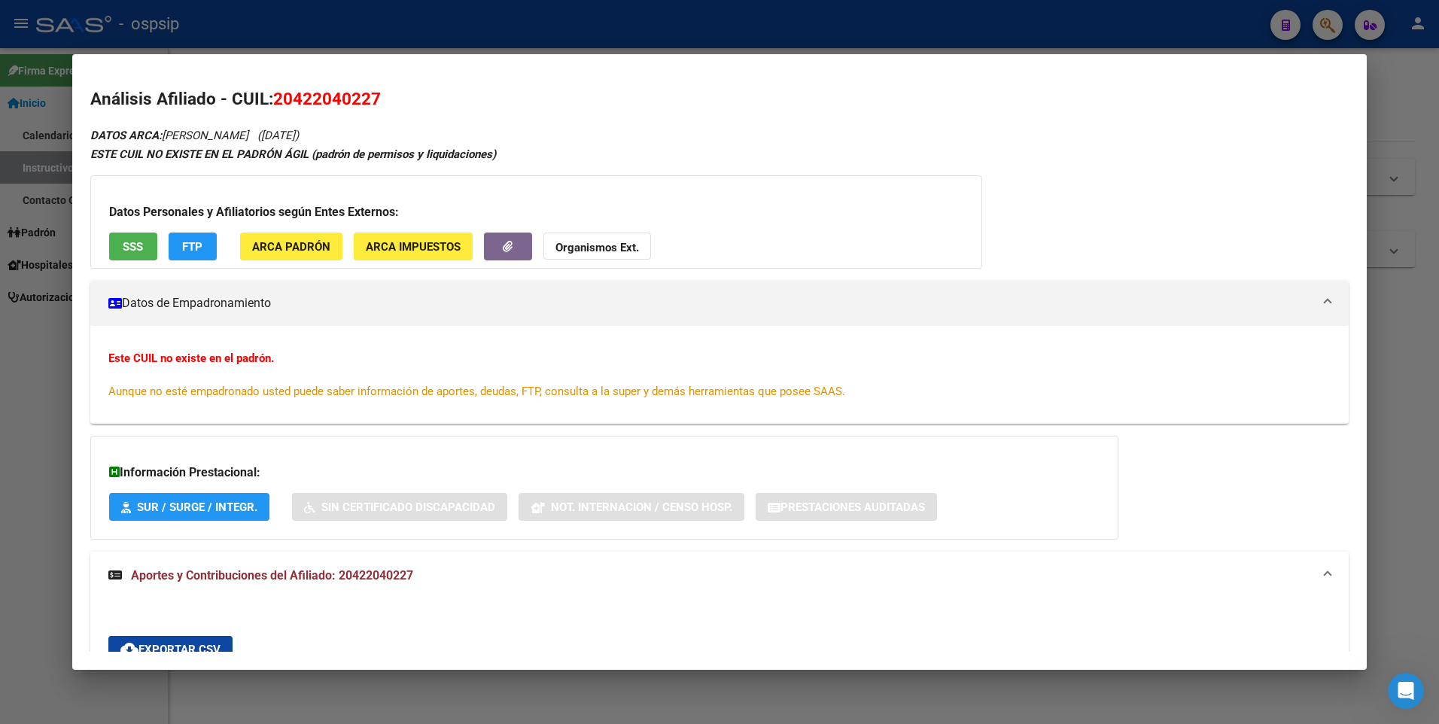
click at [16, 345] on div at bounding box center [719, 362] width 1439 height 724
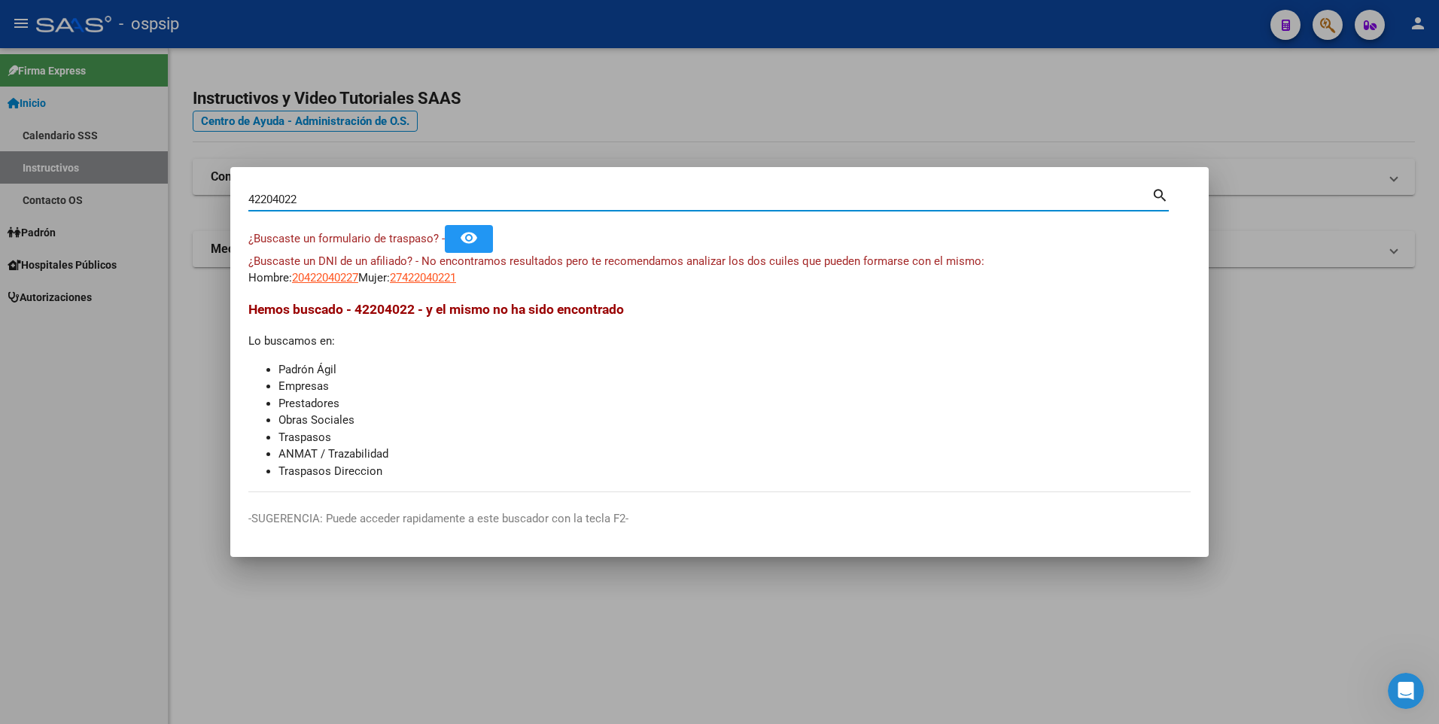
drag, startPoint x: 307, startPoint y: 199, endPoint x: 191, endPoint y: 201, distance: 115.9
click at [192, 202] on div "42204022 Buscar (apellido, dni, cuil, nro traspaso, cuit, obra social) search ¿…" at bounding box center [719, 362] width 1439 height 724
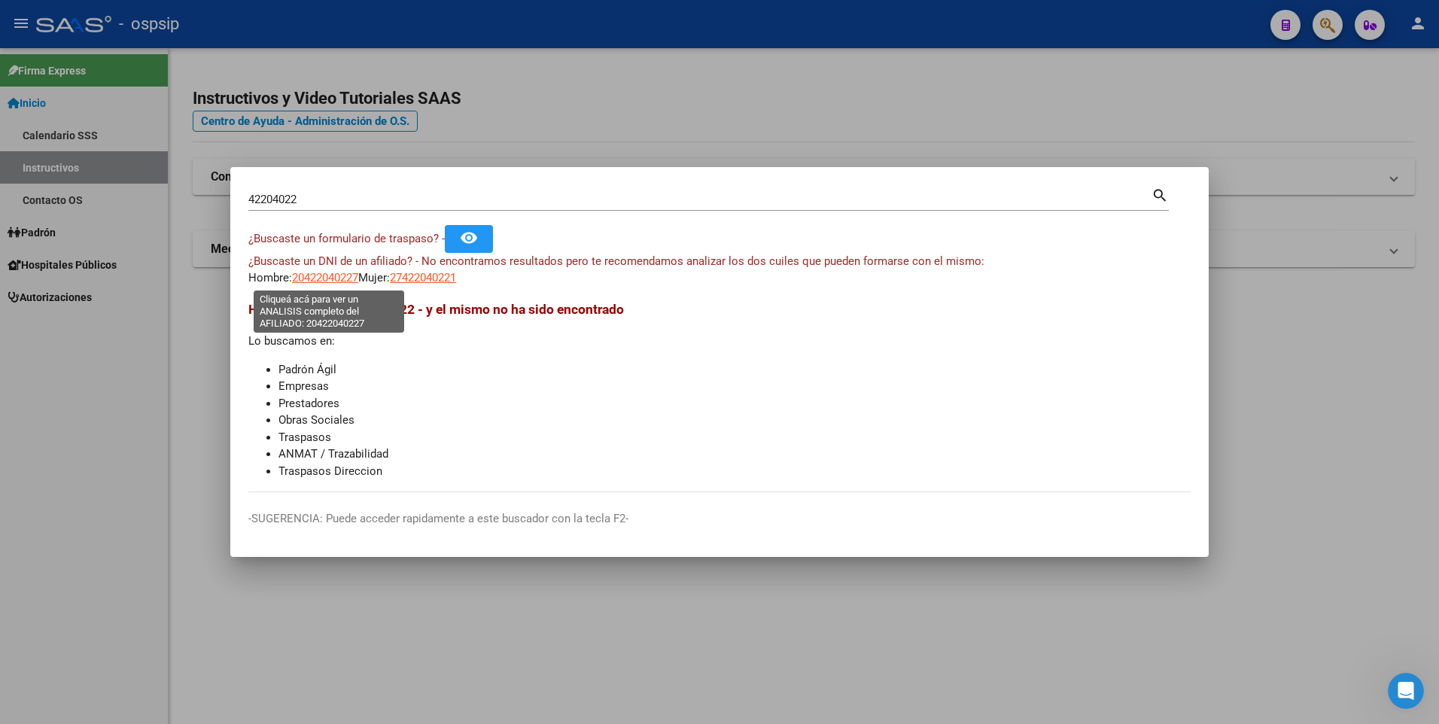
click at [331, 278] on span "20422040227" at bounding box center [325, 278] width 66 height 14
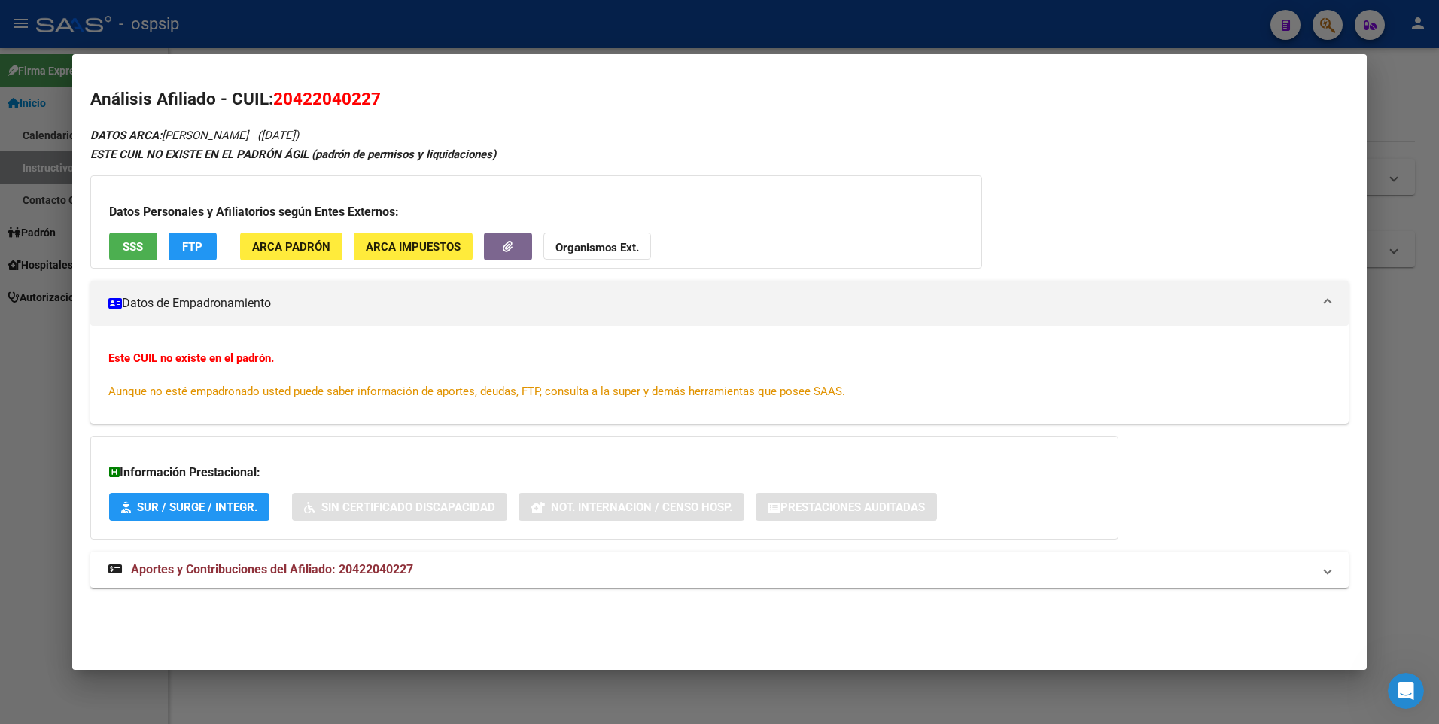
drag, startPoint x: 30, startPoint y: 190, endPoint x: 62, endPoint y: 0, distance: 192.4
click at [26, 175] on div at bounding box center [719, 362] width 1439 height 724
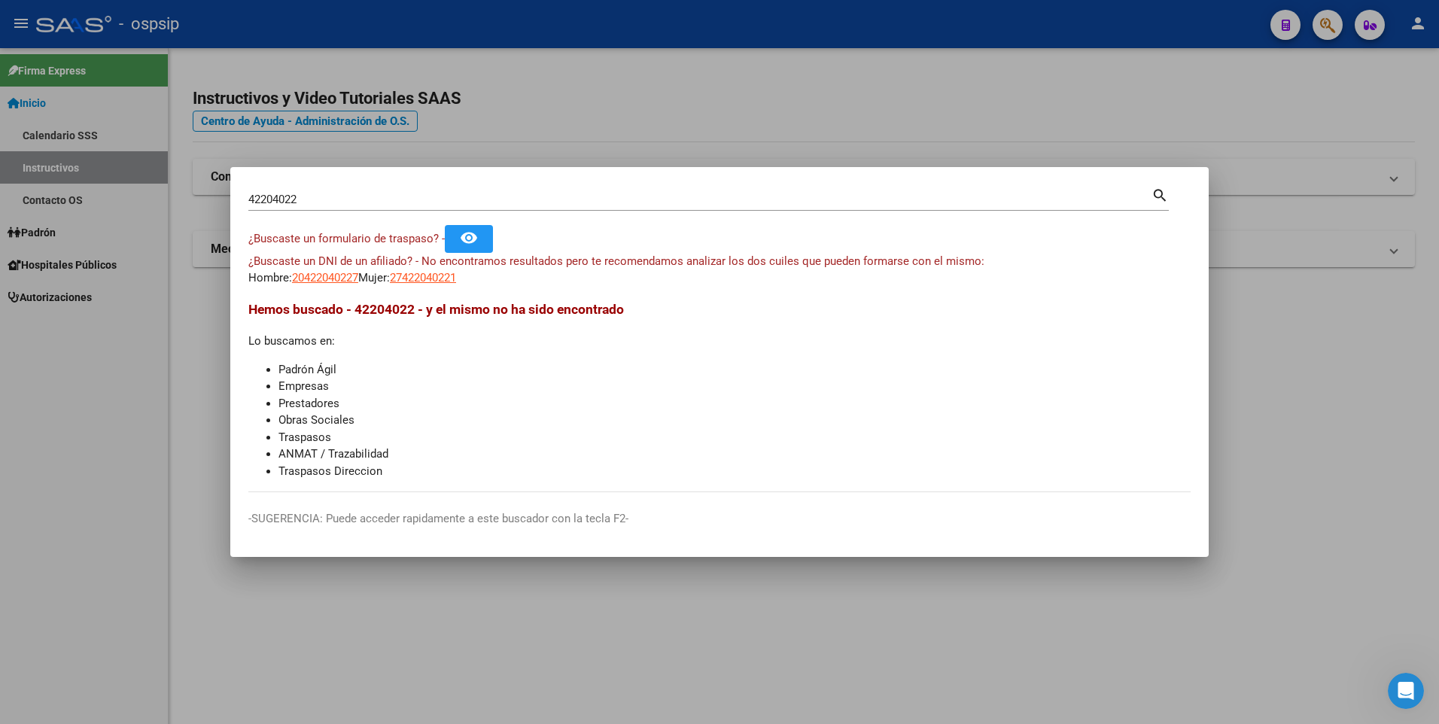
click at [511, 198] on input "42204022" at bounding box center [699, 200] width 903 height 14
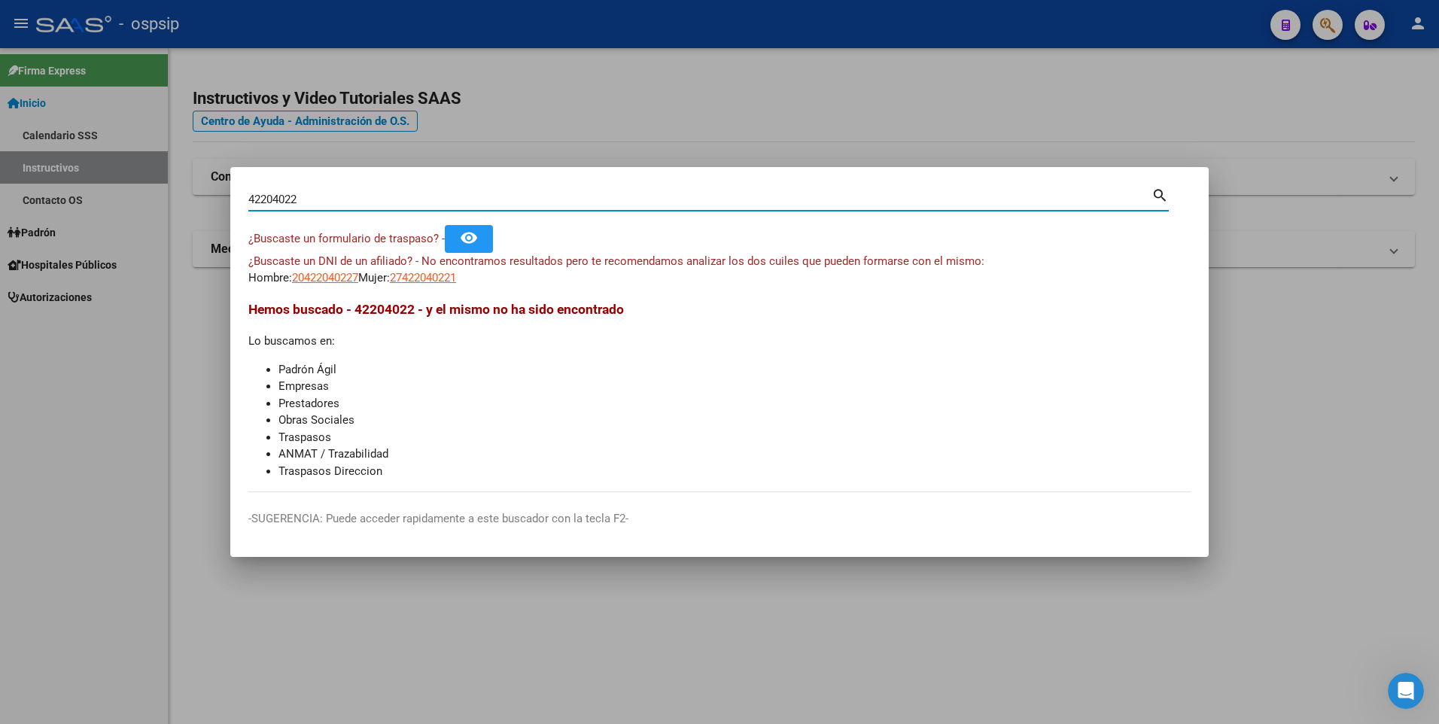
click at [513, 198] on input "42204022" at bounding box center [699, 200] width 903 height 14
type input "4"
paste input "57746465"
type input "57746465"
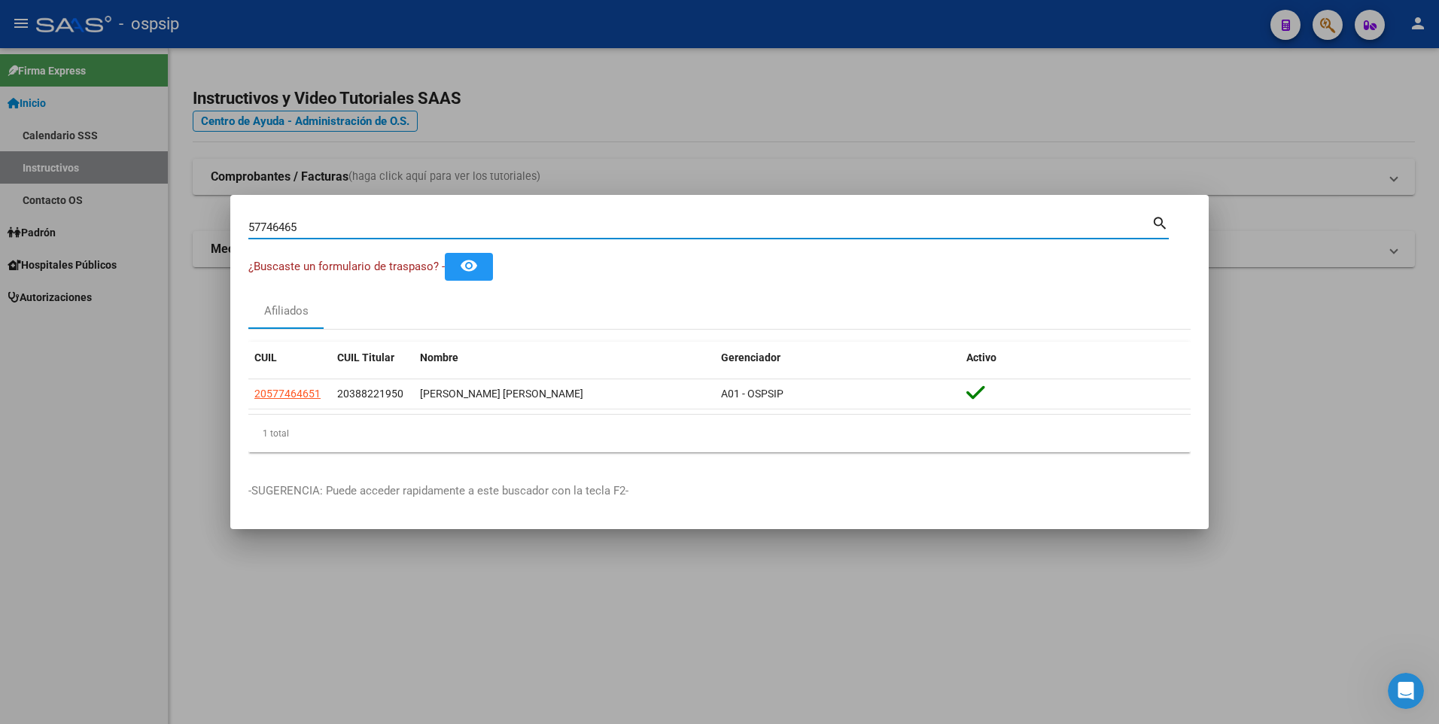
click at [583, 219] on div "57746465 Buscar (apellido, dni, [PERSON_NAME], [PERSON_NAME], cuit, obra social)" at bounding box center [699, 227] width 903 height 23
click at [583, 221] on input "57746465" at bounding box center [699, 227] width 903 height 14
click at [584, 221] on input "57746465" at bounding box center [699, 227] width 903 height 14
paste input "96057259"
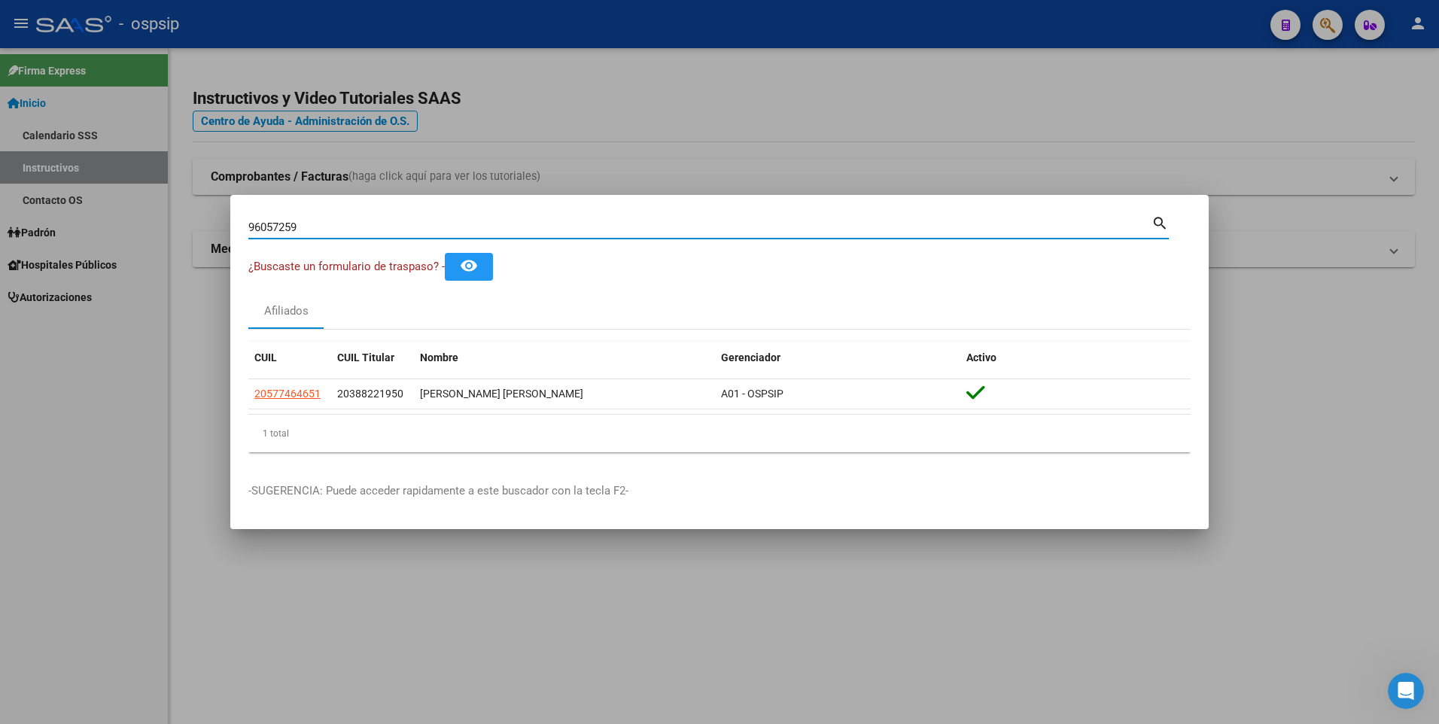
type input "96057259"
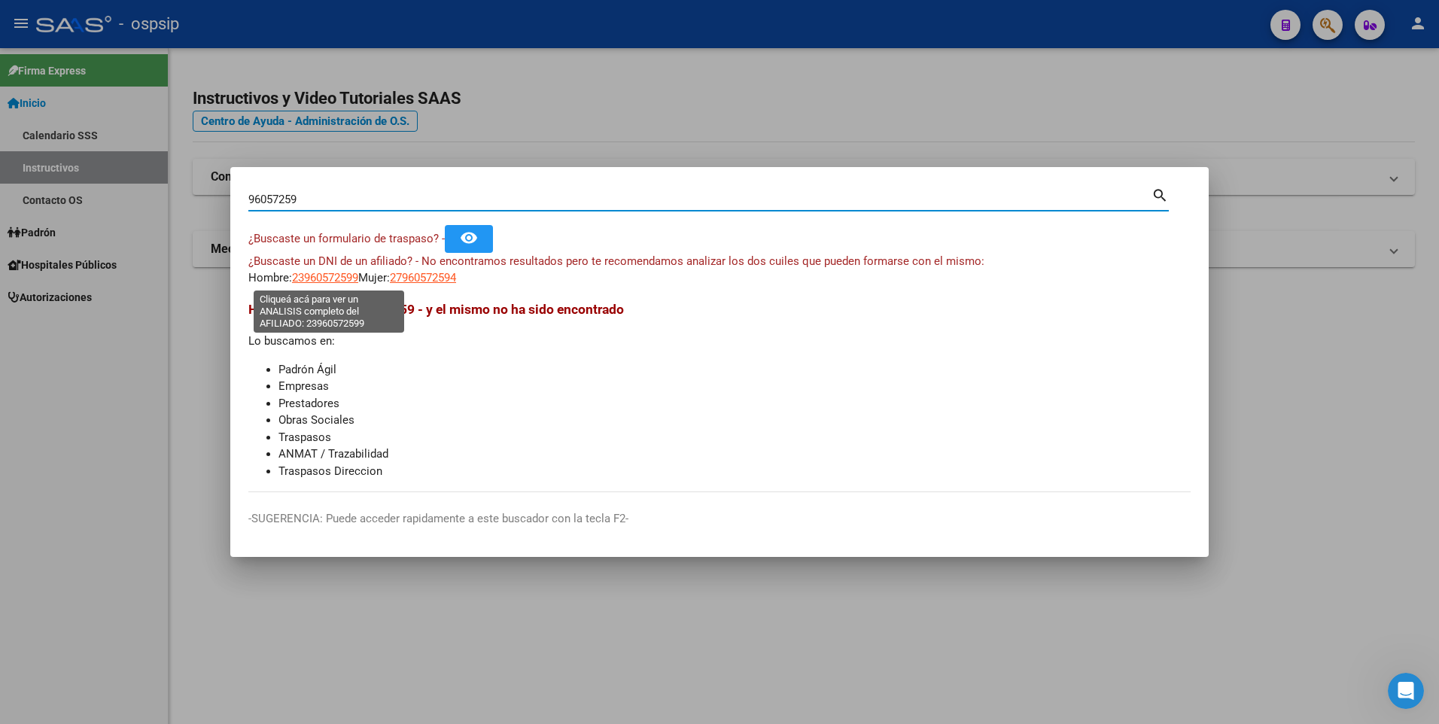
click at [342, 272] on span "23960572599" at bounding box center [325, 278] width 66 height 14
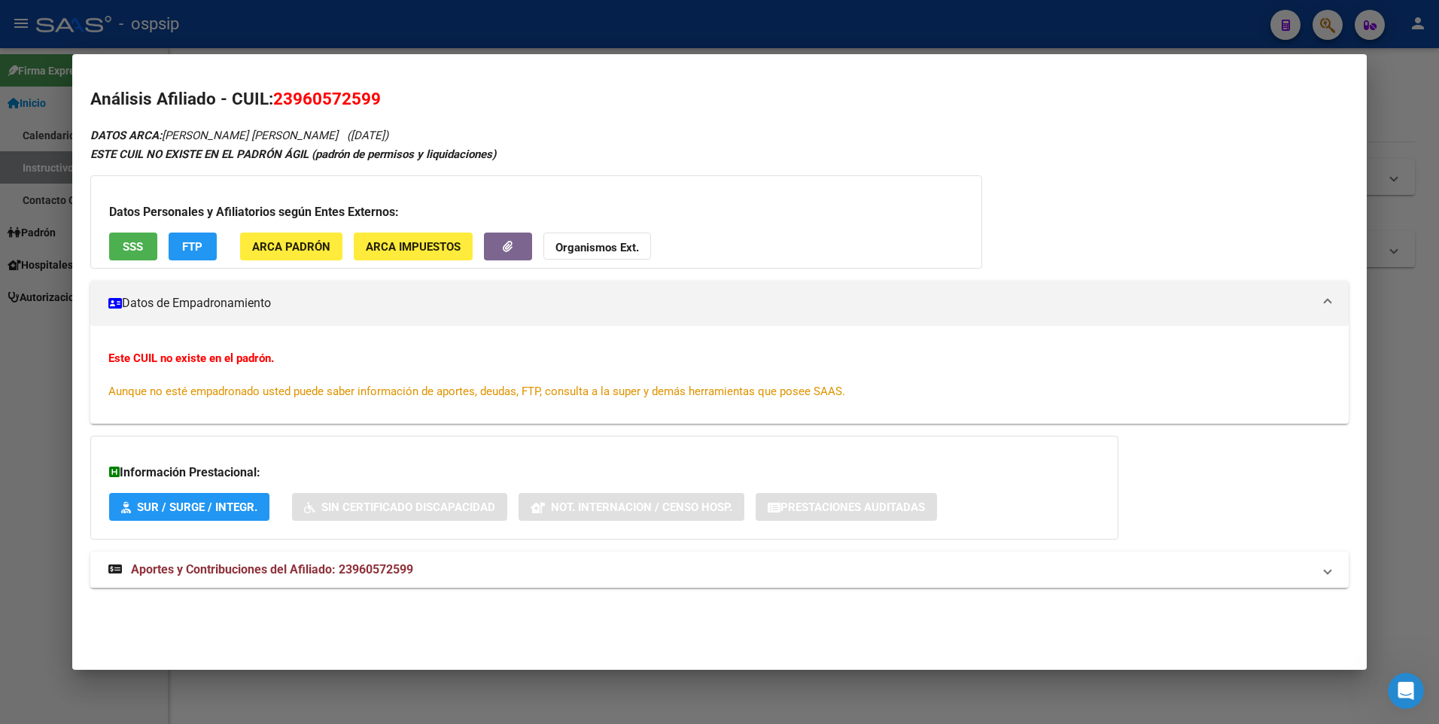
click at [49, 203] on div at bounding box center [719, 362] width 1439 height 724
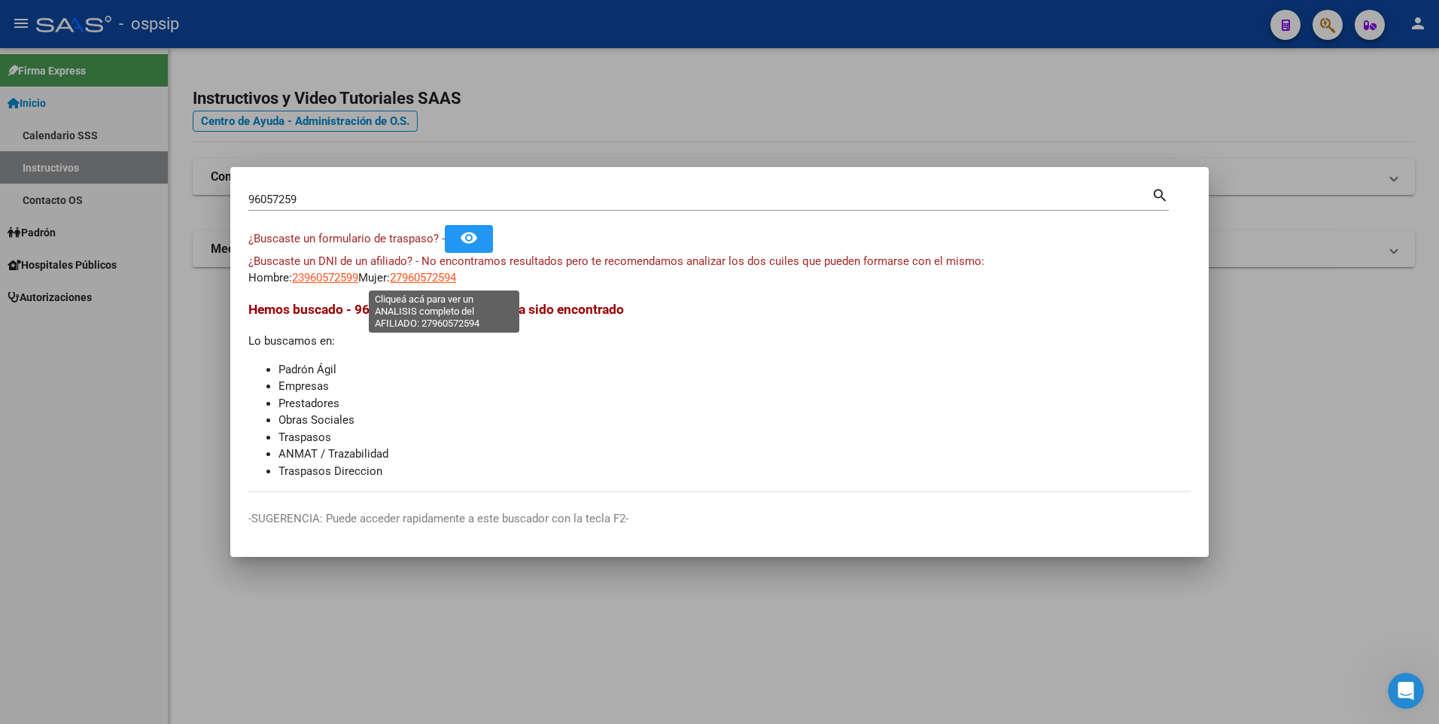
click at [456, 281] on span "27960572594" at bounding box center [423, 278] width 66 height 14
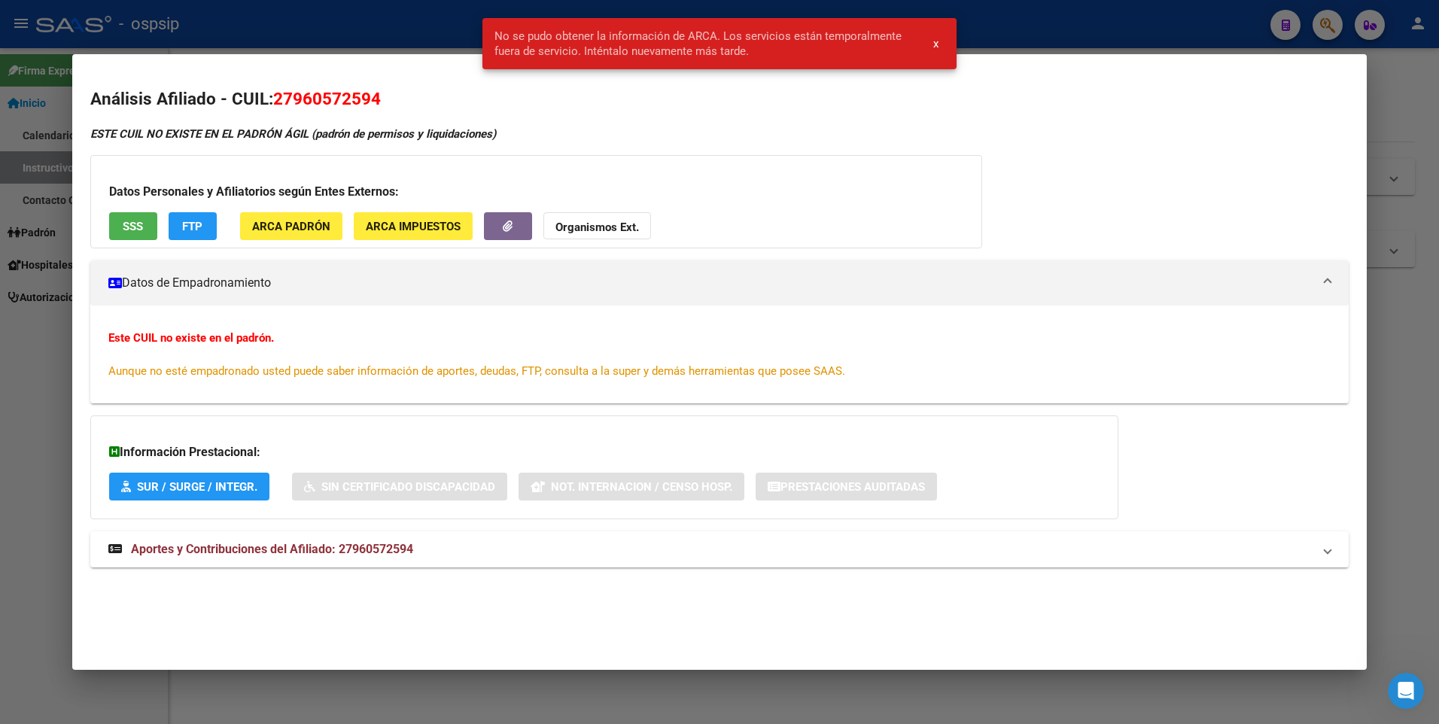
click at [26, 172] on div at bounding box center [719, 362] width 1439 height 724
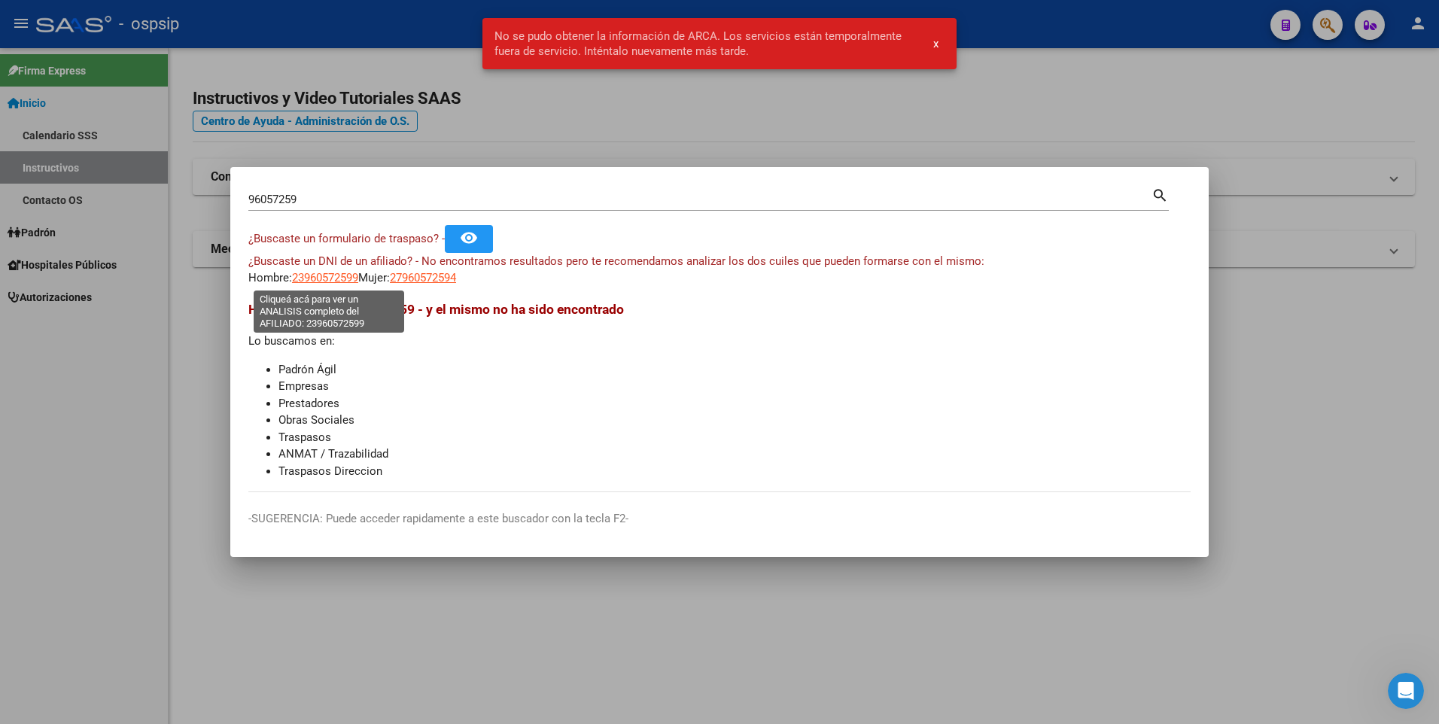
click at [340, 277] on span "23960572599" at bounding box center [325, 278] width 66 height 14
type textarea "23960572599"
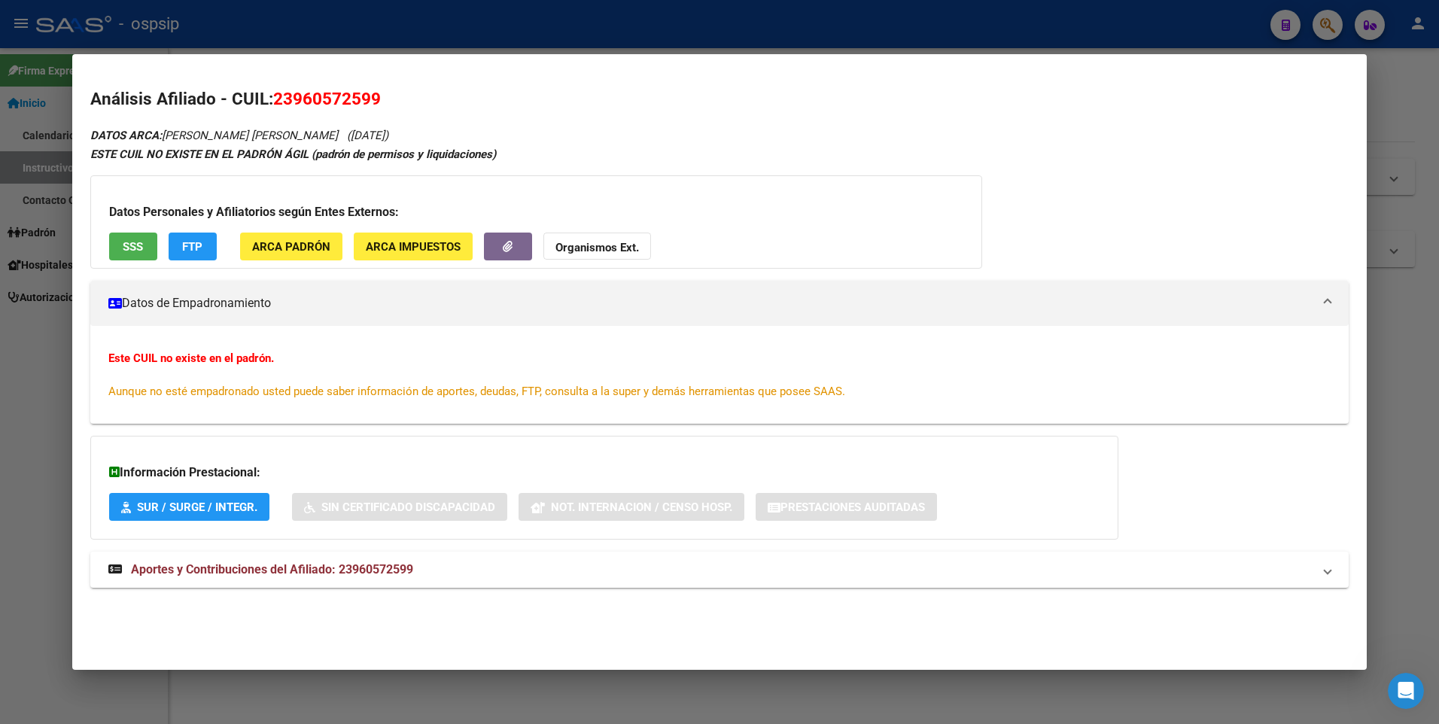
click at [35, 207] on div at bounding box center [719, 362] width 1439 height 724
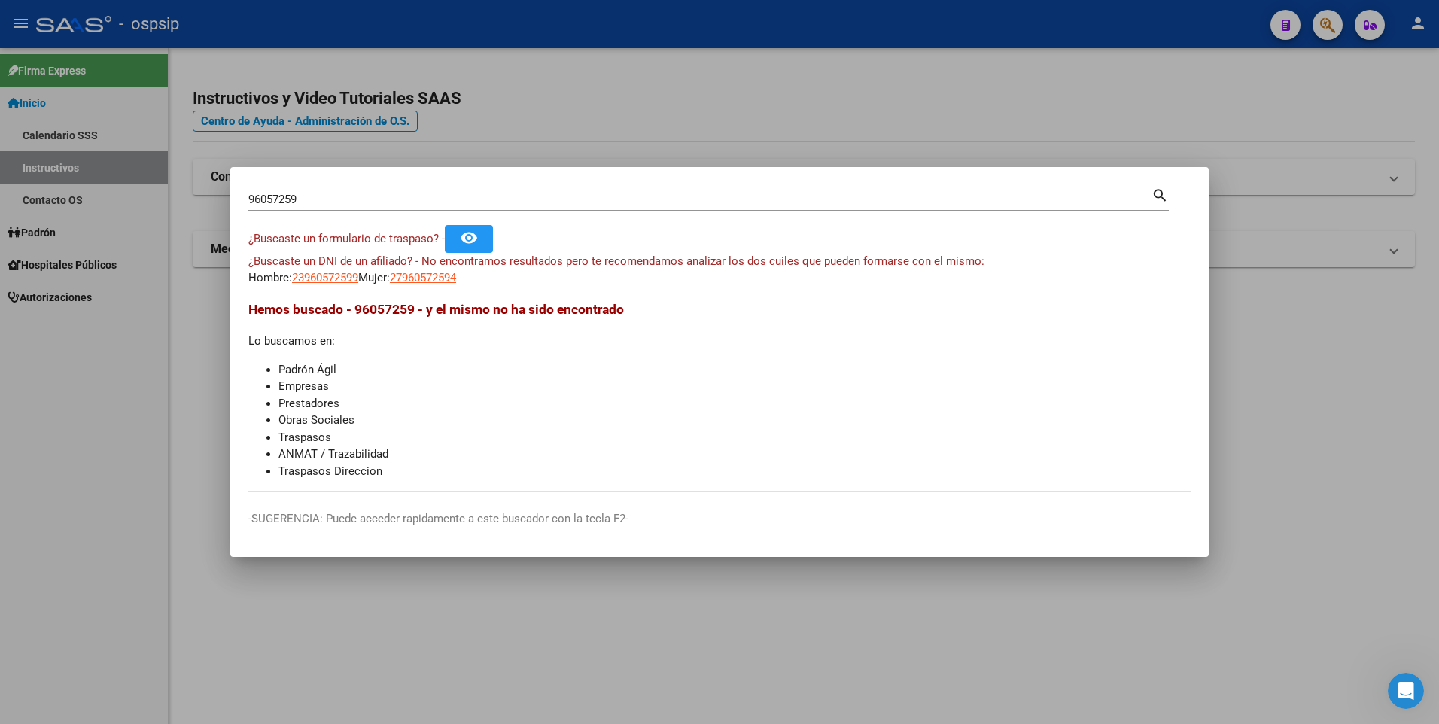
click at [332, 193] on input "96057259" at bounding box center [699, 200] width 903 height 14
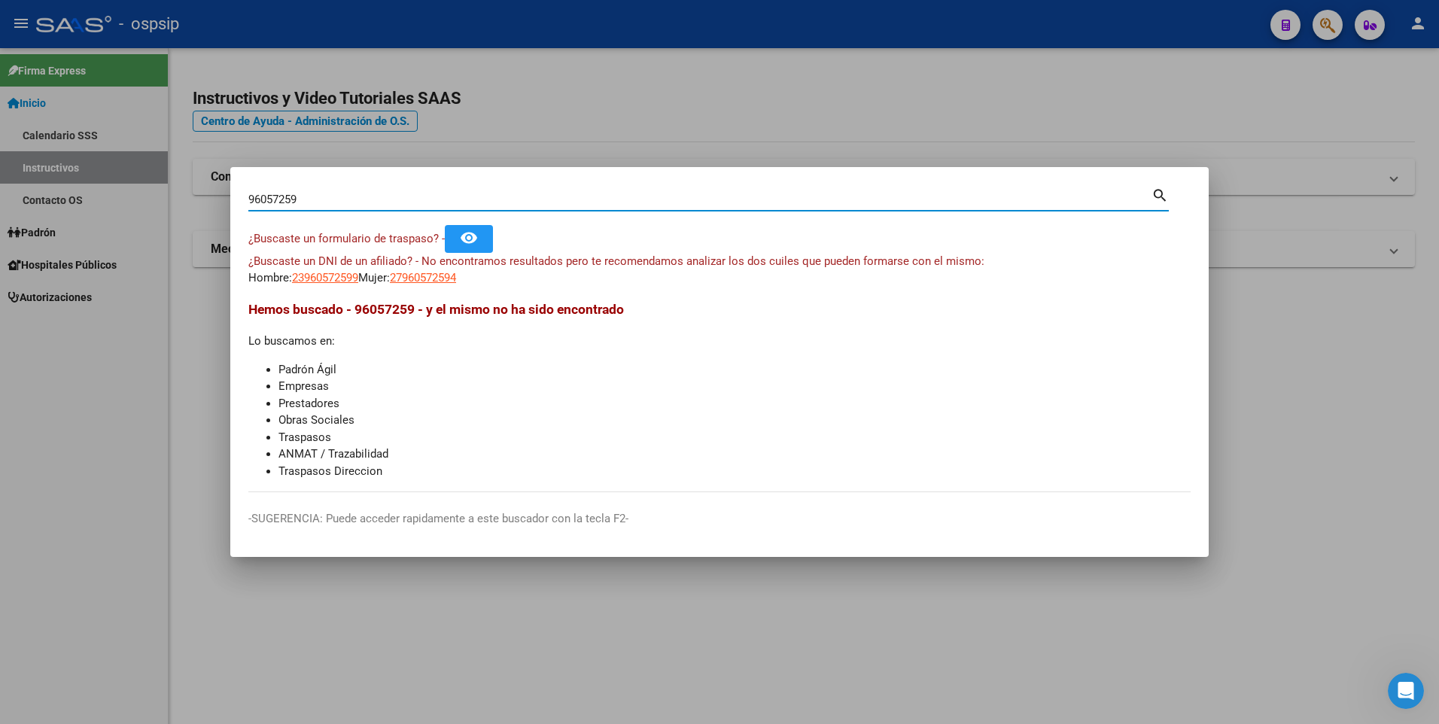
click at [332, 194] on input "96057259" at bounding box center [699, 200] width 903 height 14
paste input "96057259"
type input "96057259"
click at [340, 275] on span "23960572599" at bounding box center [325, 278] width 66 height 14
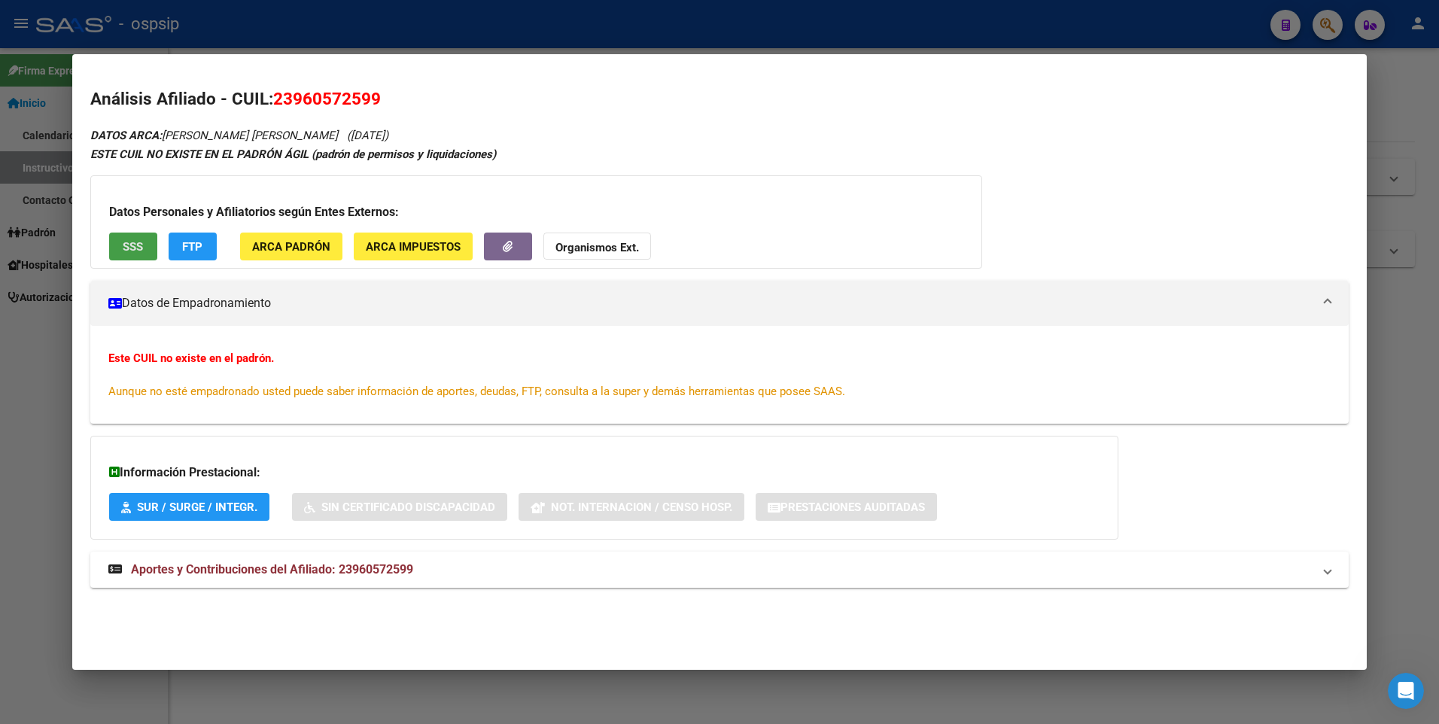
click at [117, 252] on button "SSS" at bounding box center [133, 246] width 48 height 28
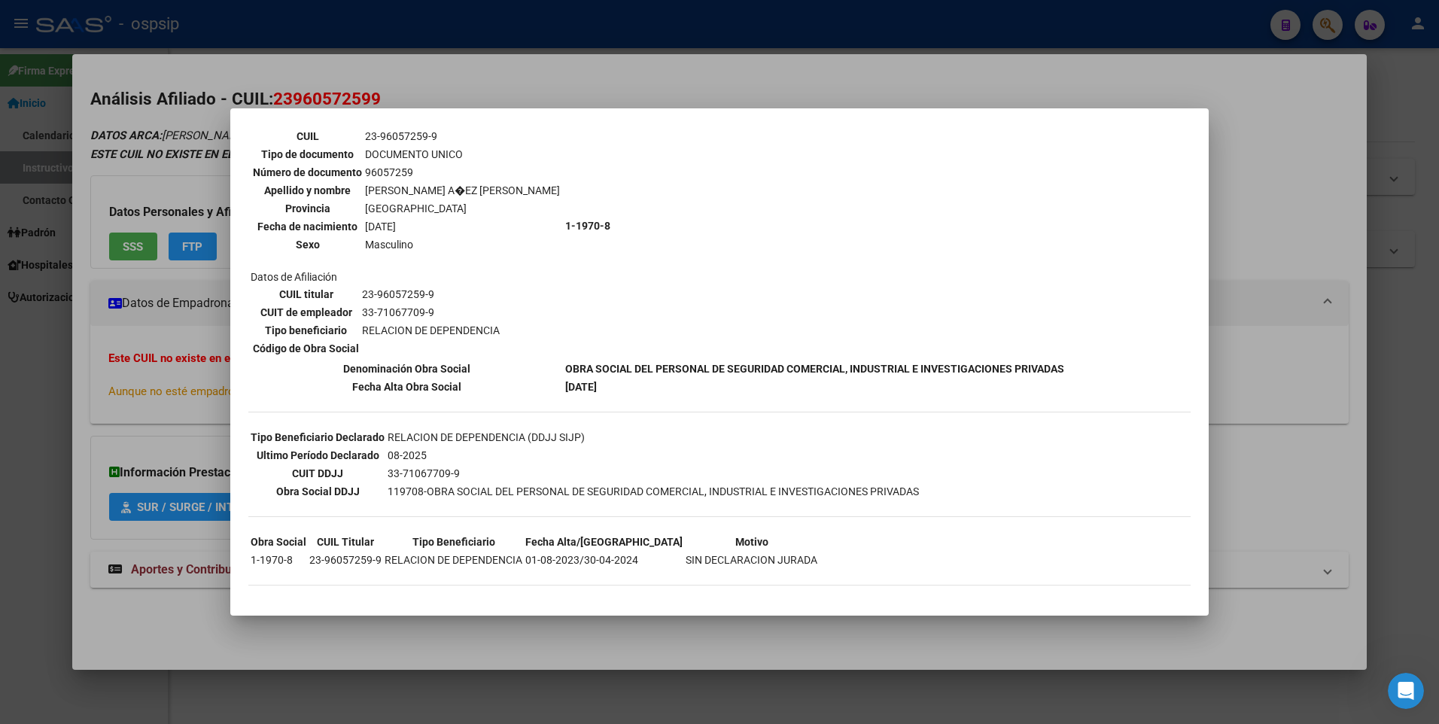
scroll to position [114, 0]
click at [134, 412] on div at bounding box center [719, 362] width 1439 height 724
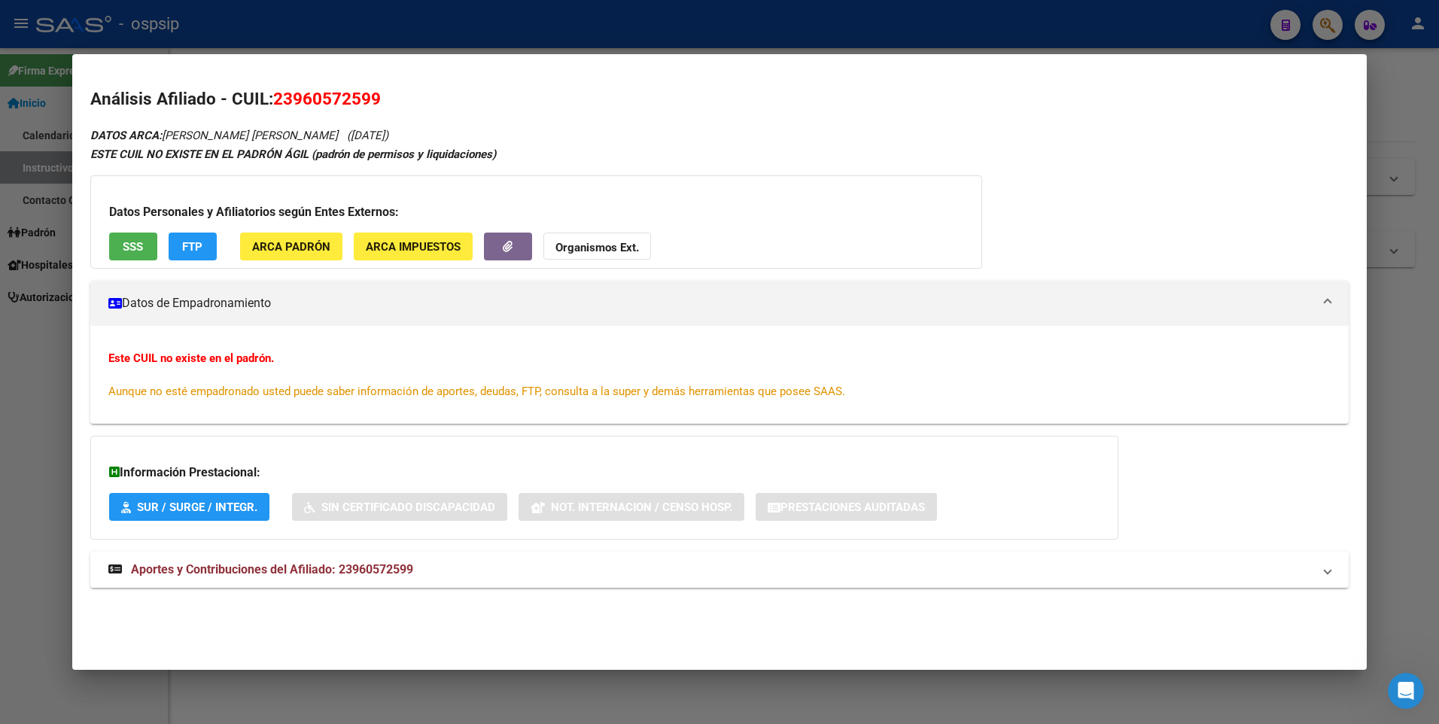
click at [340, 565] on span "Aportes y Contribuciones del Afiliado: 23960572599" at bounding box center [272, 569] width 282 height 14
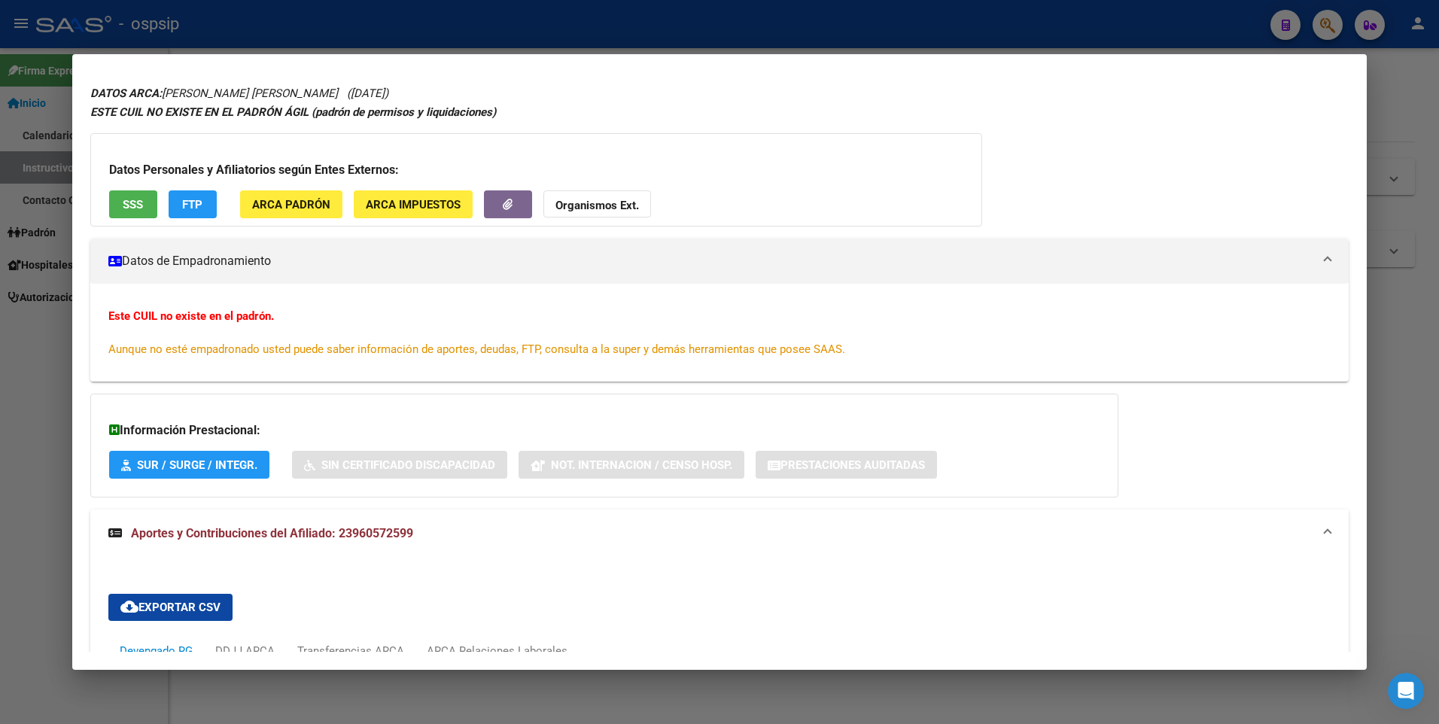
scroll to position [0, 0]
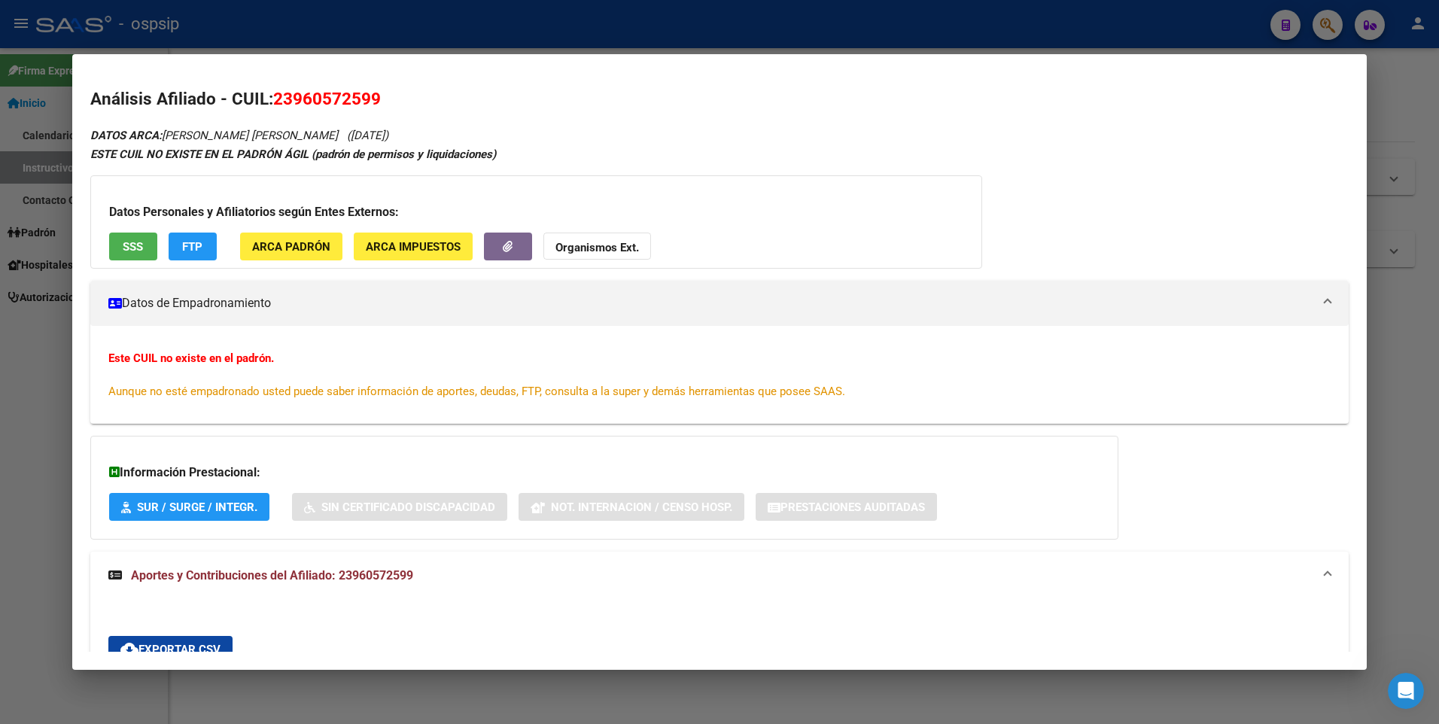
drag, startPoint x: 23, startPoint y: 346, endPoint x: 99, endPoint y: 219, distance: 148.1
click at [22, 346] on div at bounding box center [719, 362] width 1439 height 724
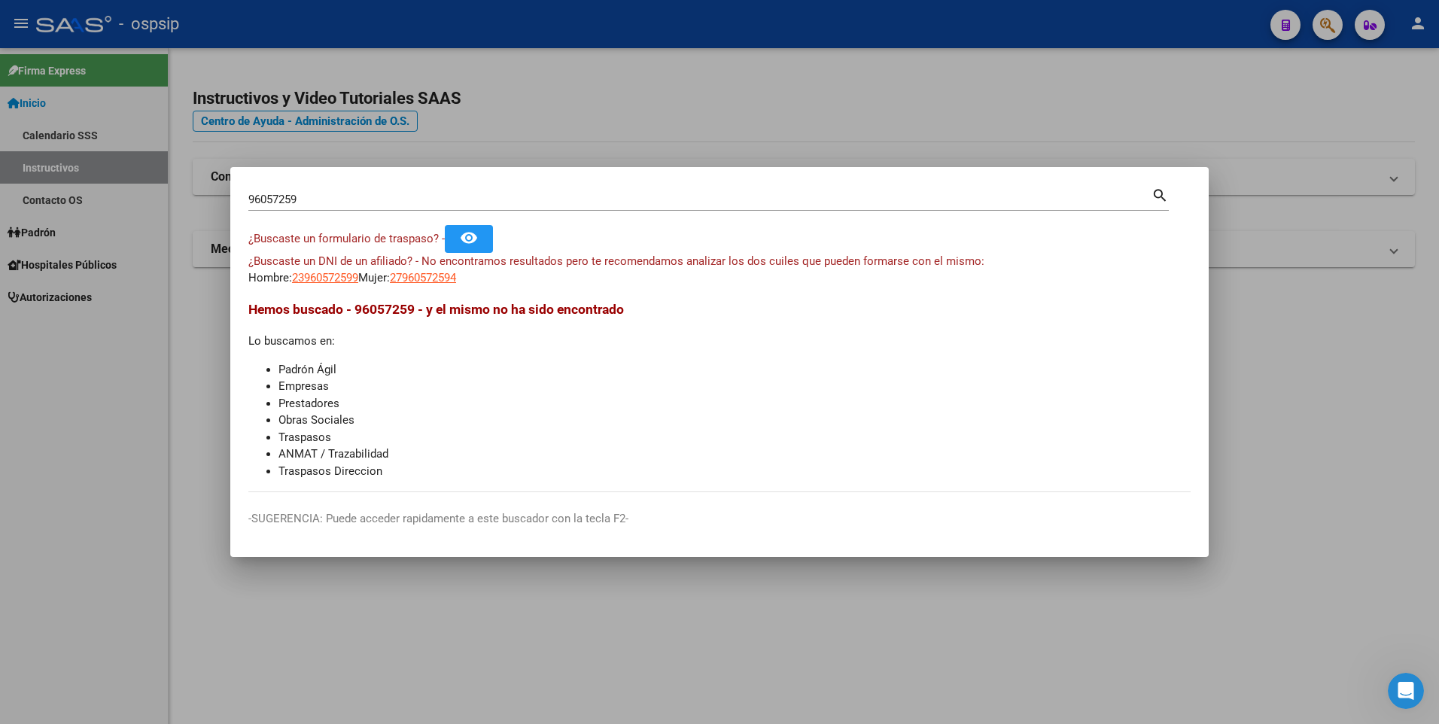
click at [346, 214] on div "96057259 Buscar (apellido, dni, [PERSON_NAME], [PERSON_NAME], cuit, obra social…" at bounding box center [708, 205] width 920 height 40
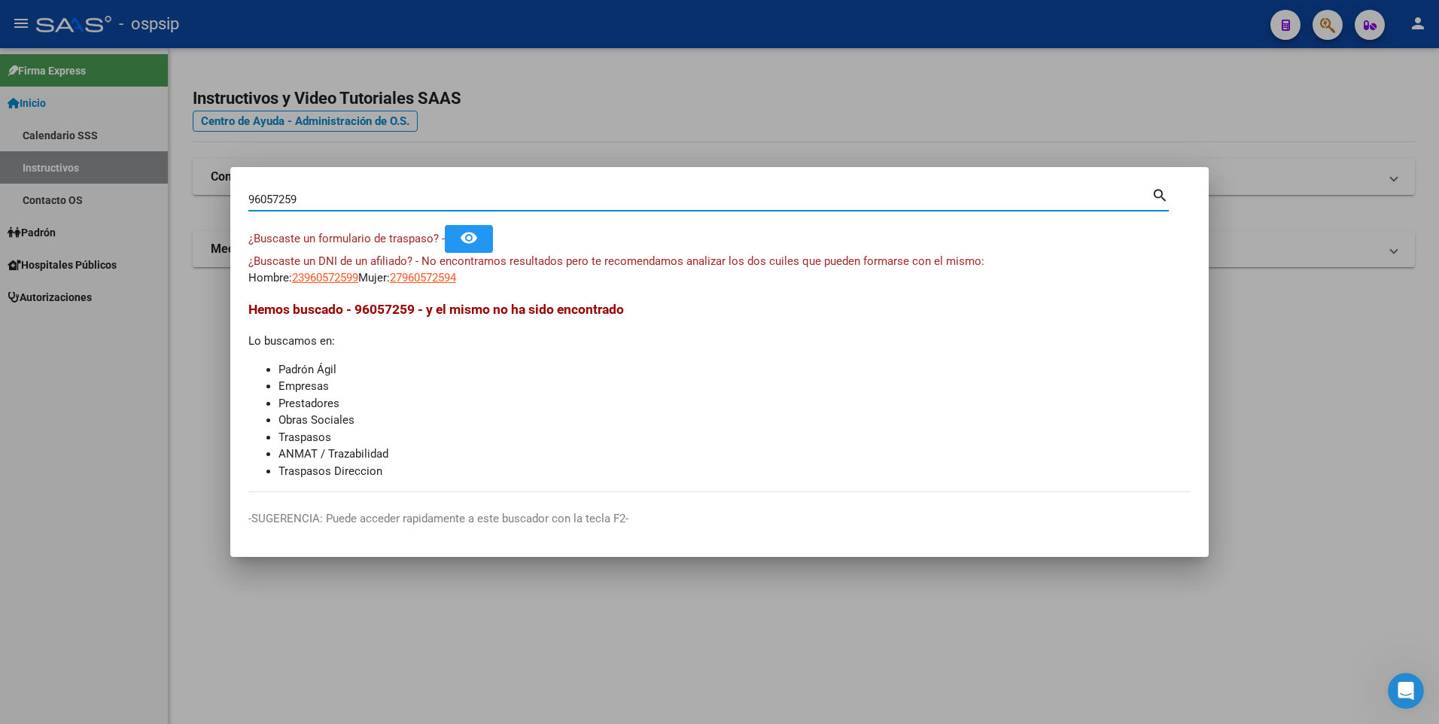
click at [349, 204] on input "96057259" at bounding box center [699, 200] width 903 height 14
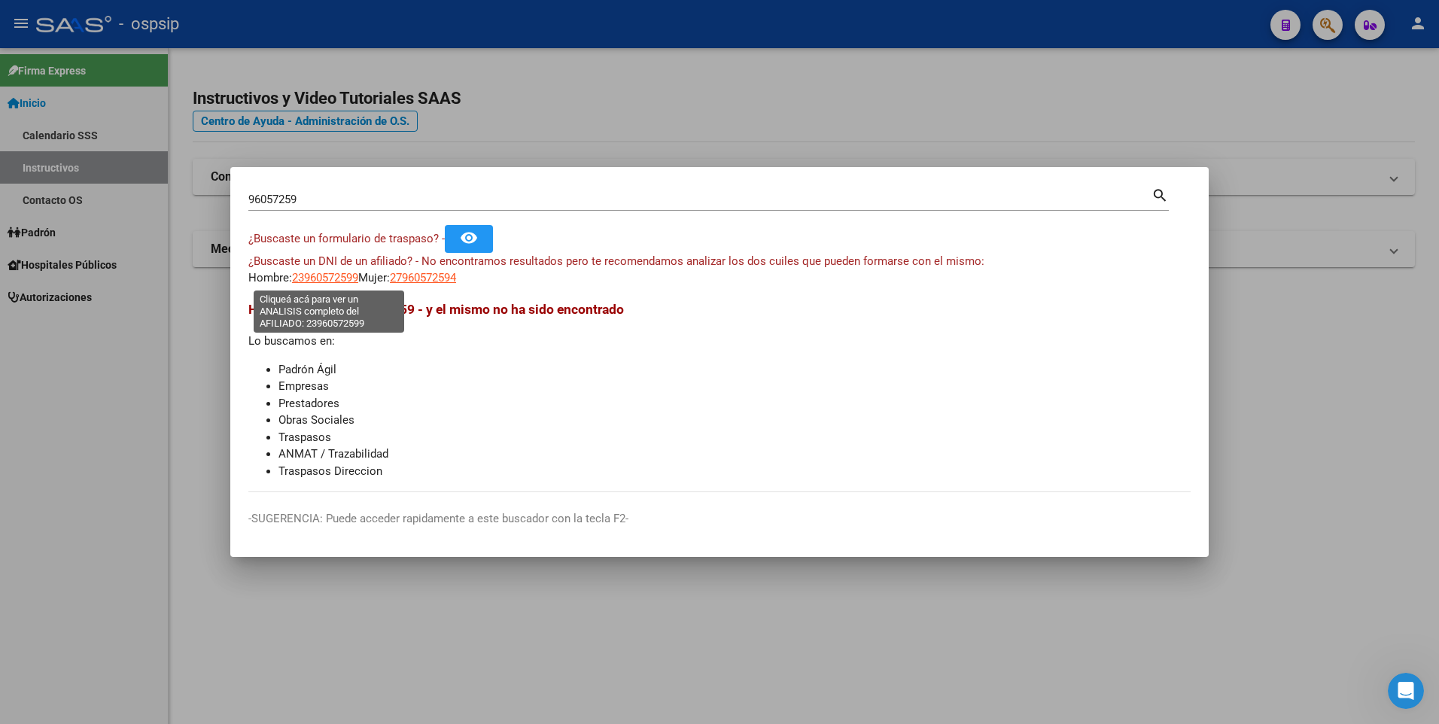
click at [311, 272] on span "23960572599" at bounding box center [325, 278] width 66 height 14
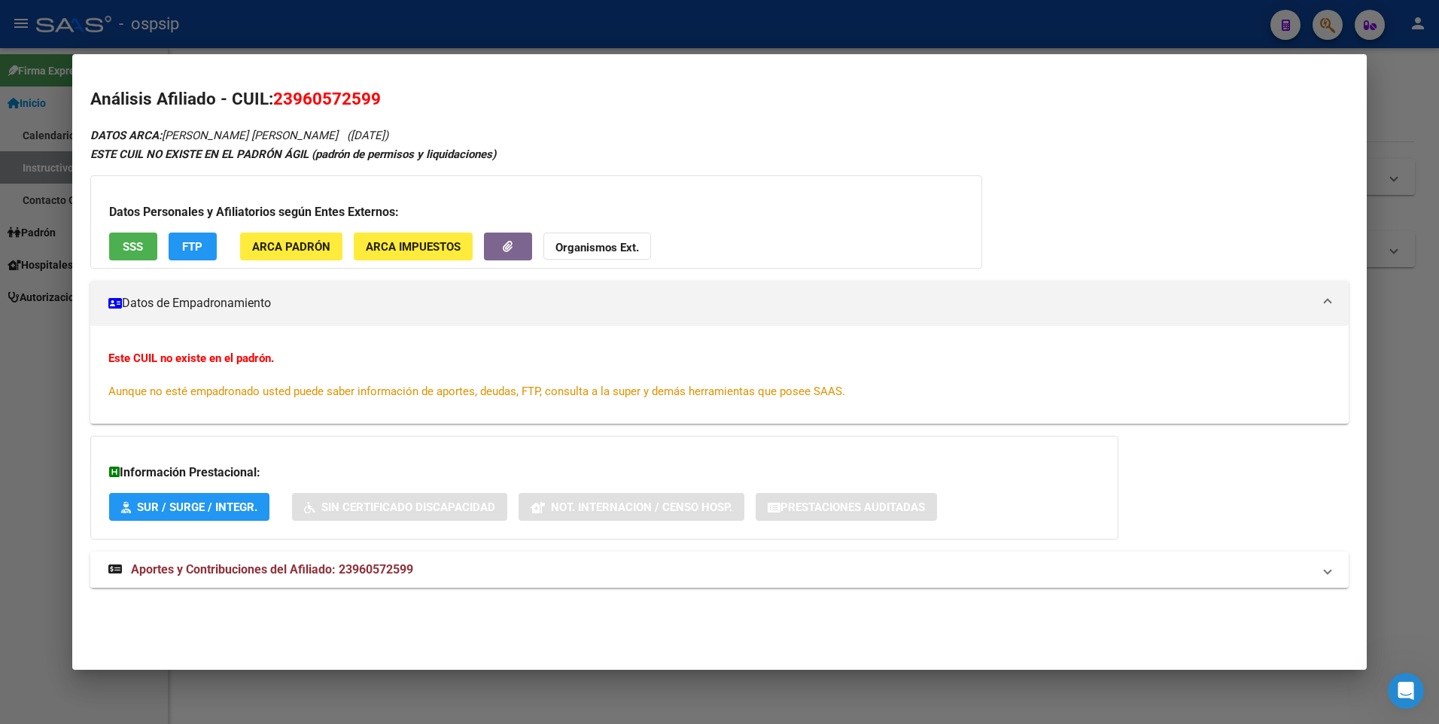
click at [329, 579] on strong "Aportes y Contribuciones del Afiliado: 23960572599" at bounding box center [260, 570] width 305 height 18
click at [395, 40] on div at bounding box center [719, 362] width 1439 height 724
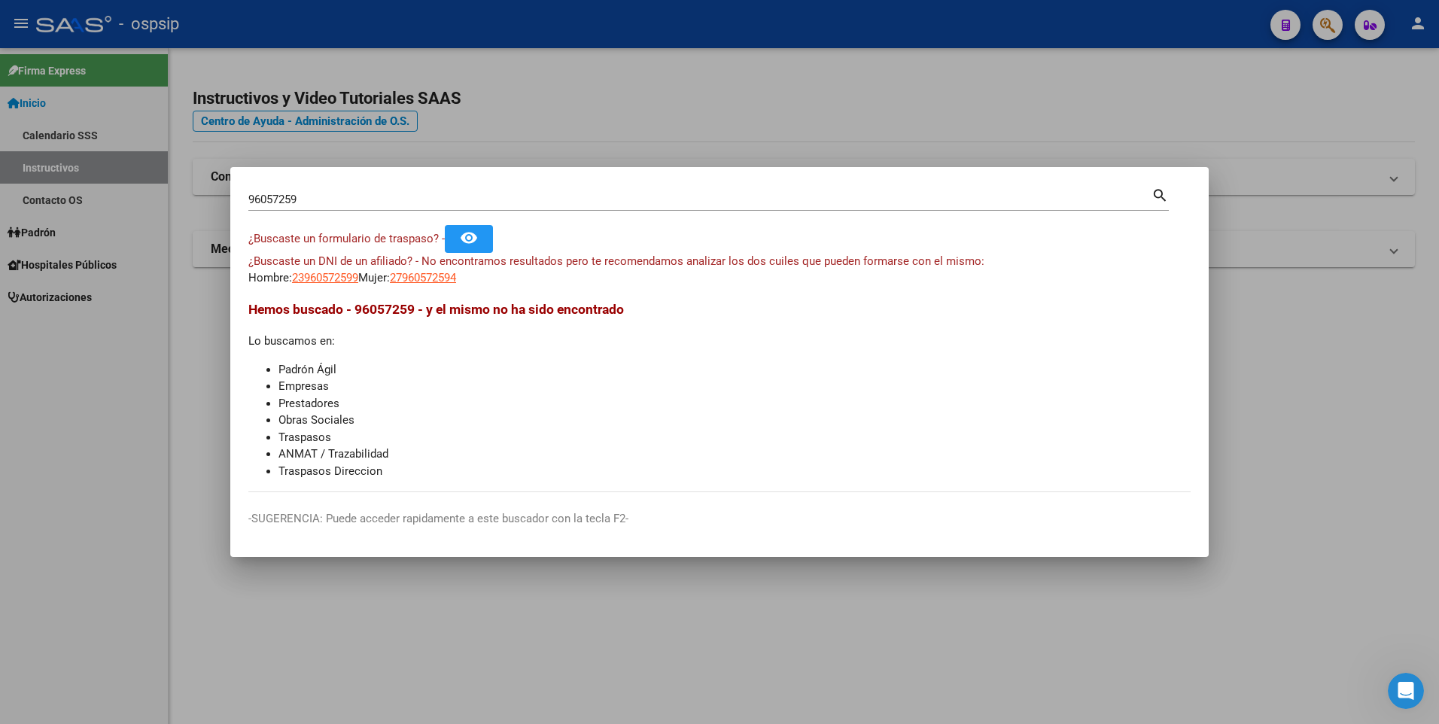
click at [384, 196] on input "96057259" at bounding box center [699, 200] width 903 height 14
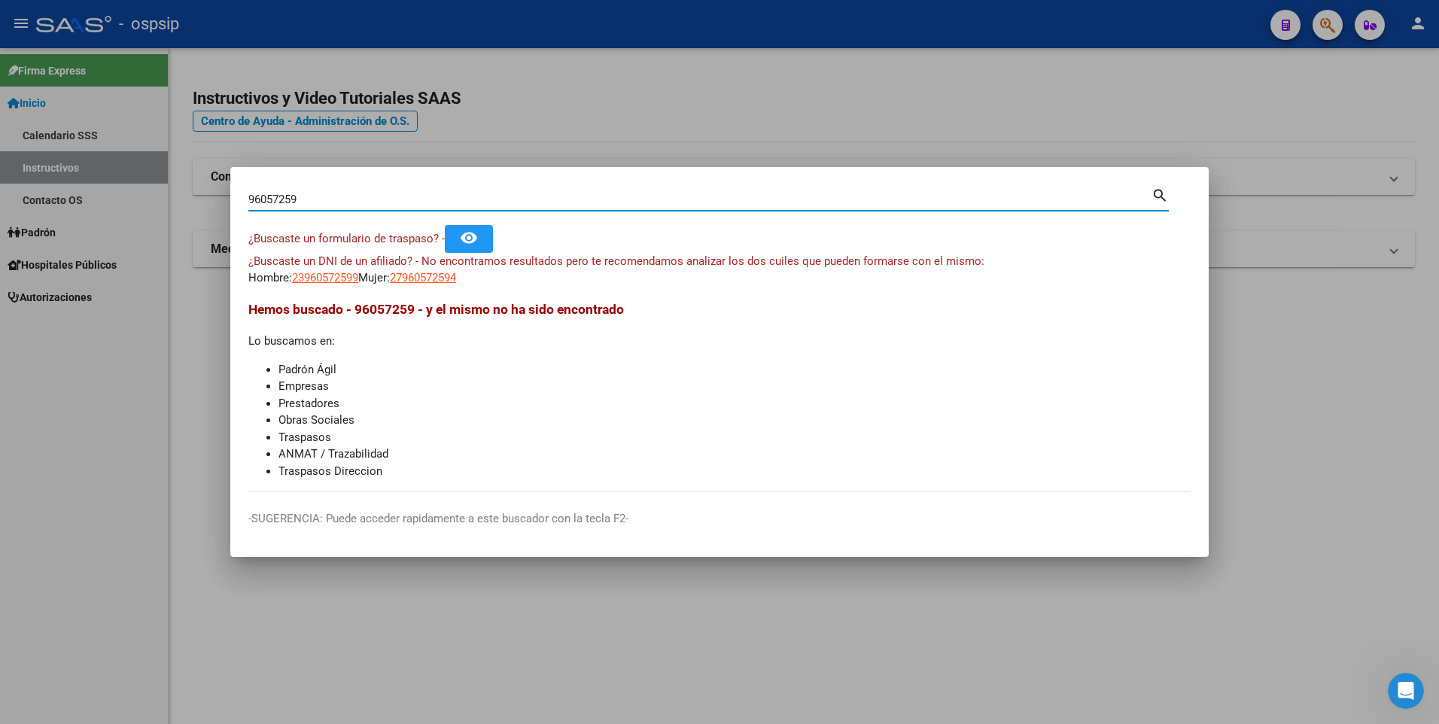
click at [384, 196] on input "96057259" at bounding box center [699, 200] width 903 height 14
paste input "22038852"
type input "22038852"
click at [331, 272] on span "20220388523" at bounding box center [325, 278] width 66 height 14
type textarea "20220388523"
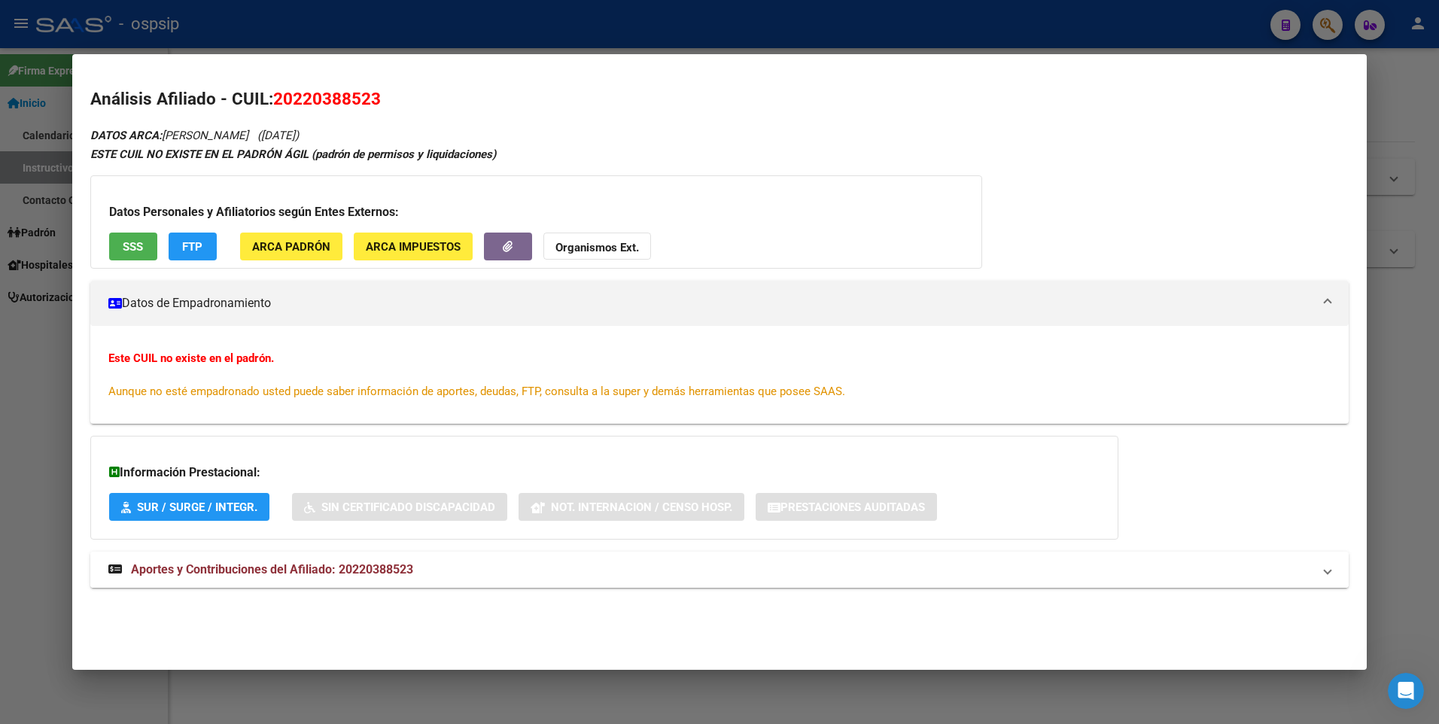
click at [214, 571] on span "Aportes y Contribuciones del Afiliado: 20220388523" at bounding box center [272, 569] width 282 height 14
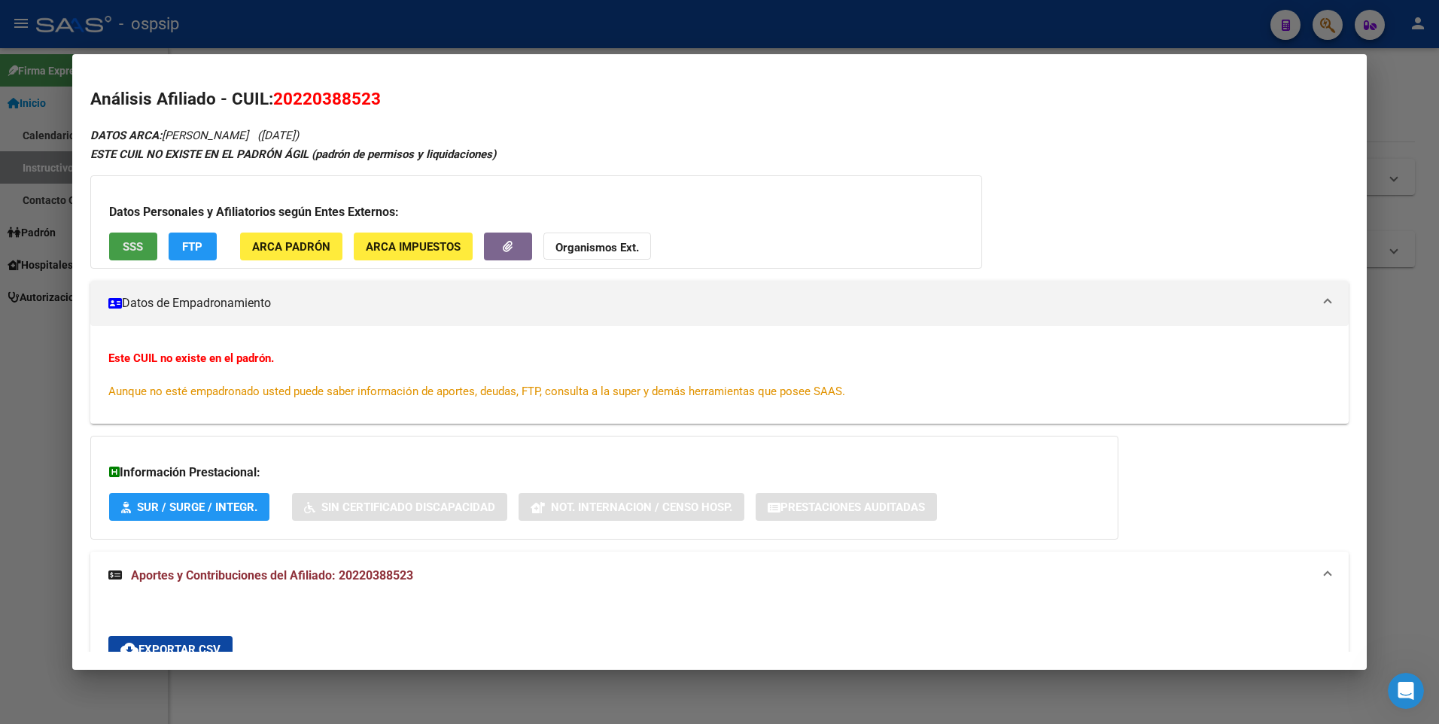
click at [141, 247] on span "SSS" at bounding box center [133, 247] width 20 height 14
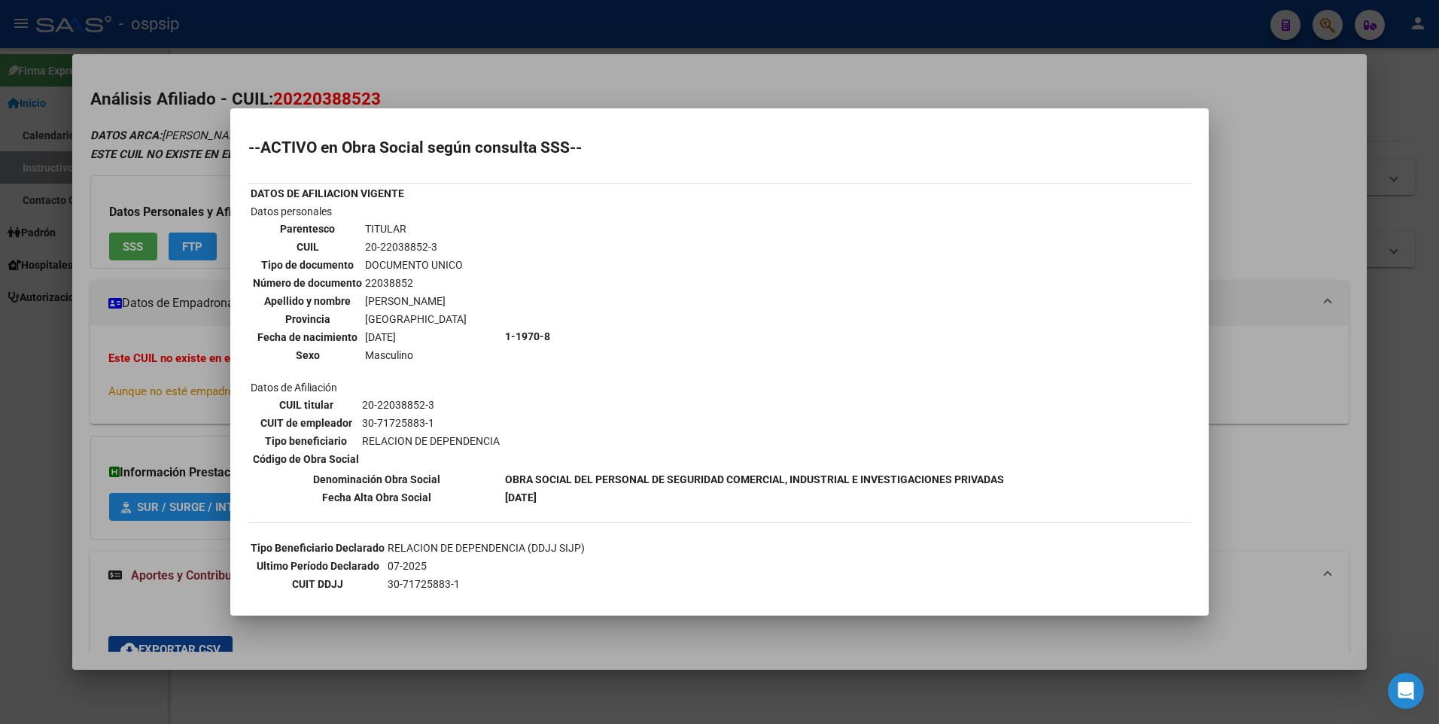
click at [166, 433] on div at bounding box center [719, 362] width 1439 height 724
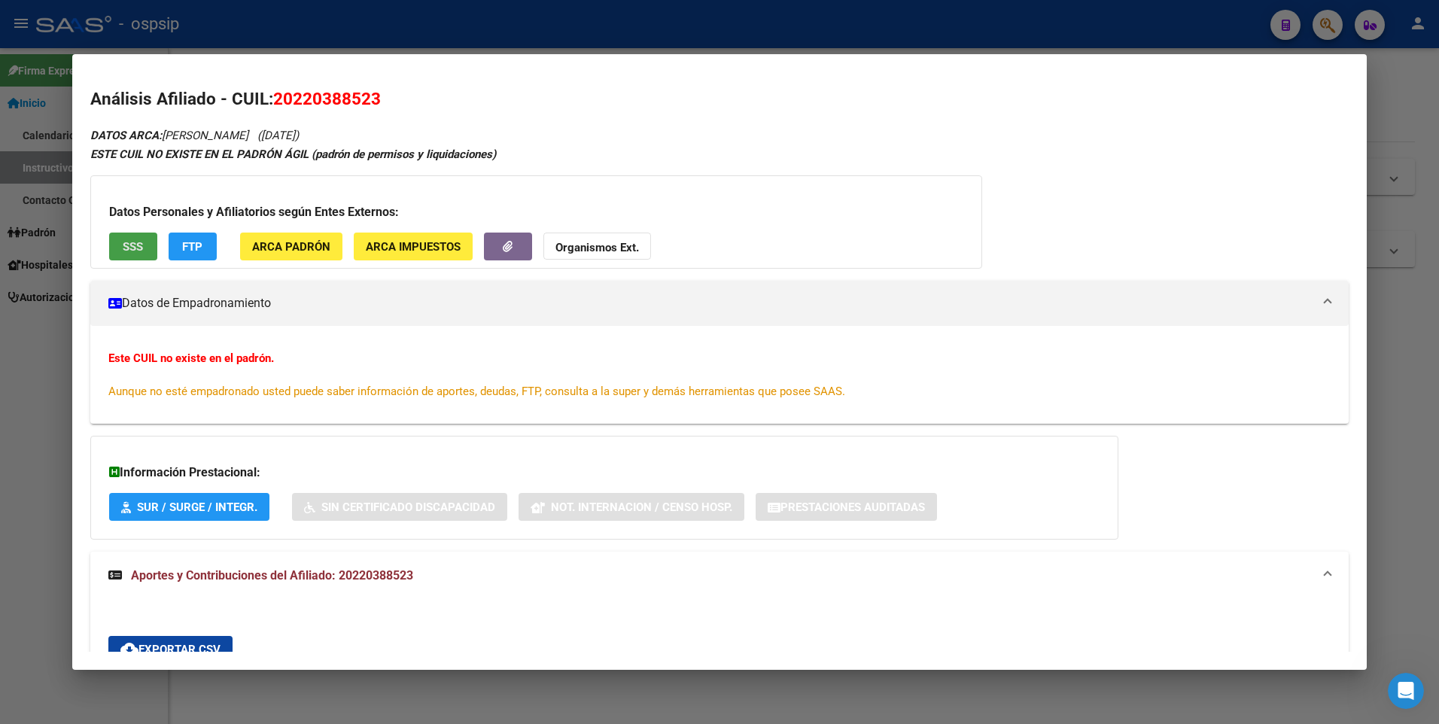
click at [138, 255] on button "SSS" at bounding box center [133, 246] width 48 height 28
